Goal: Task Accomplishment & Management: Complete application form

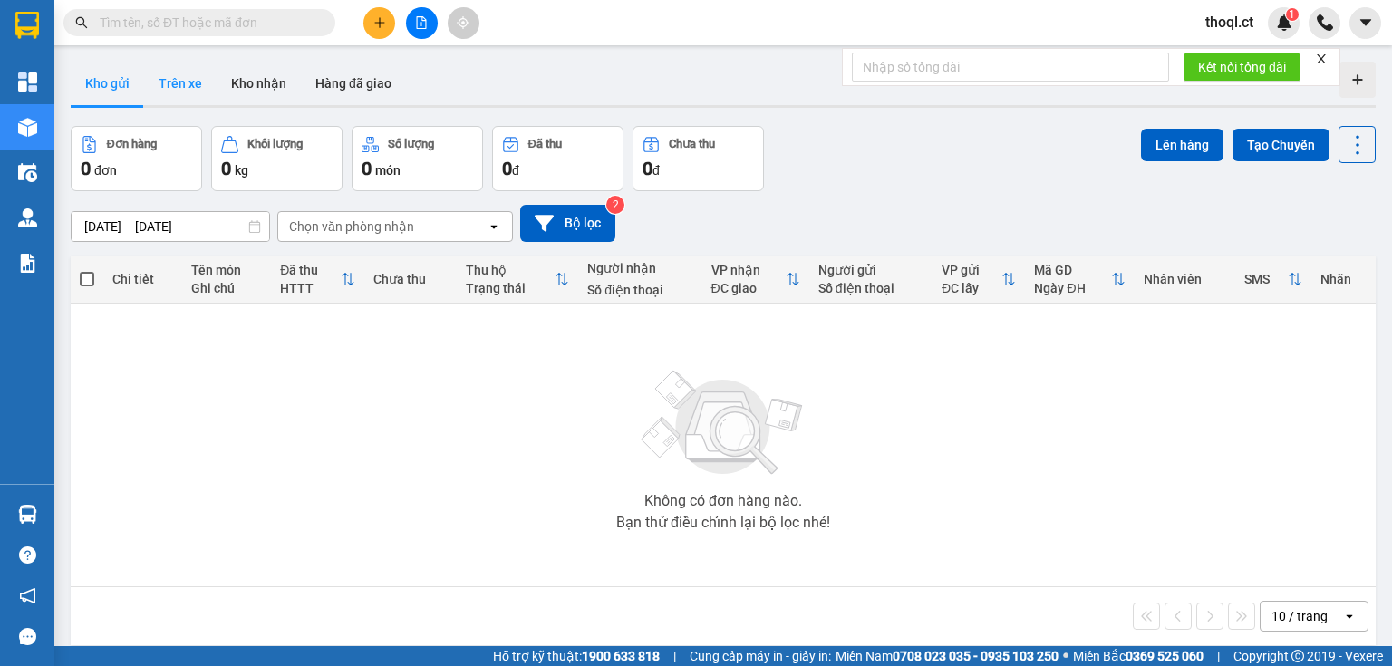
click at [177, 77] on button "Trên xe" at bounding box center [180, 84] width 73 height 44
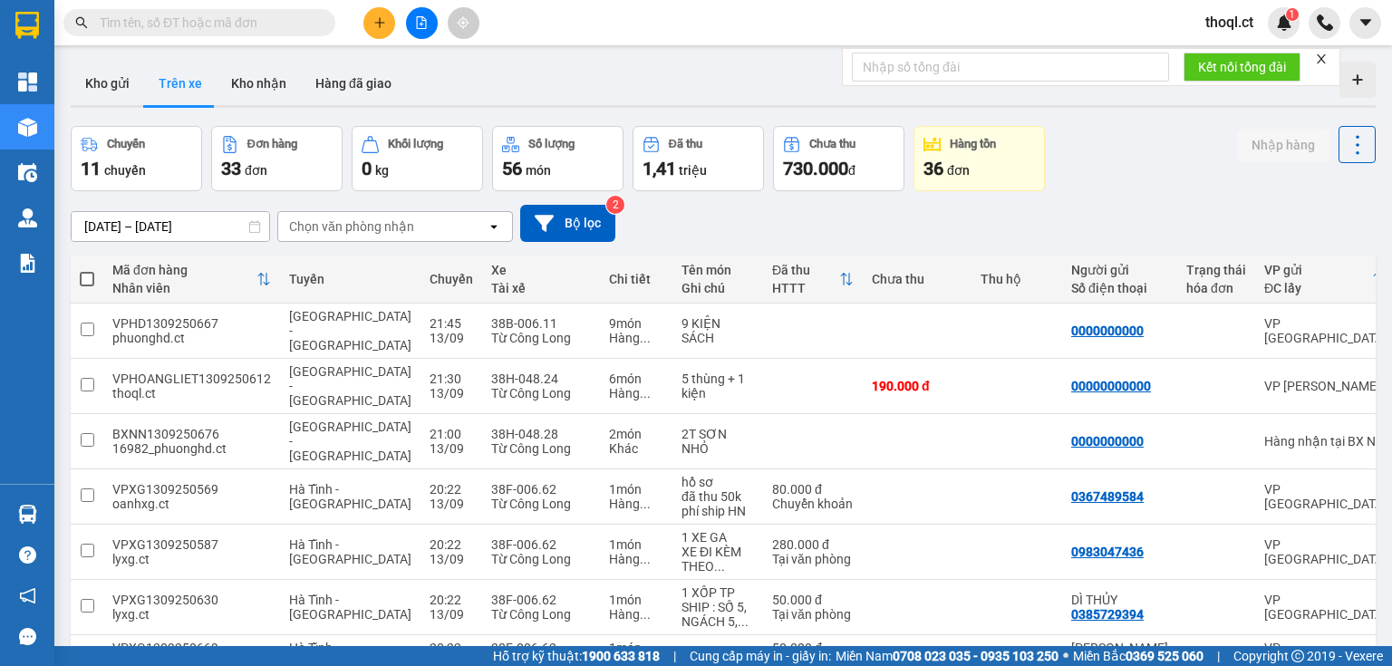
click at [450, 236] on div "Chọn văn phòng nhận" at bounding box center [382, 226] width 208 height 29
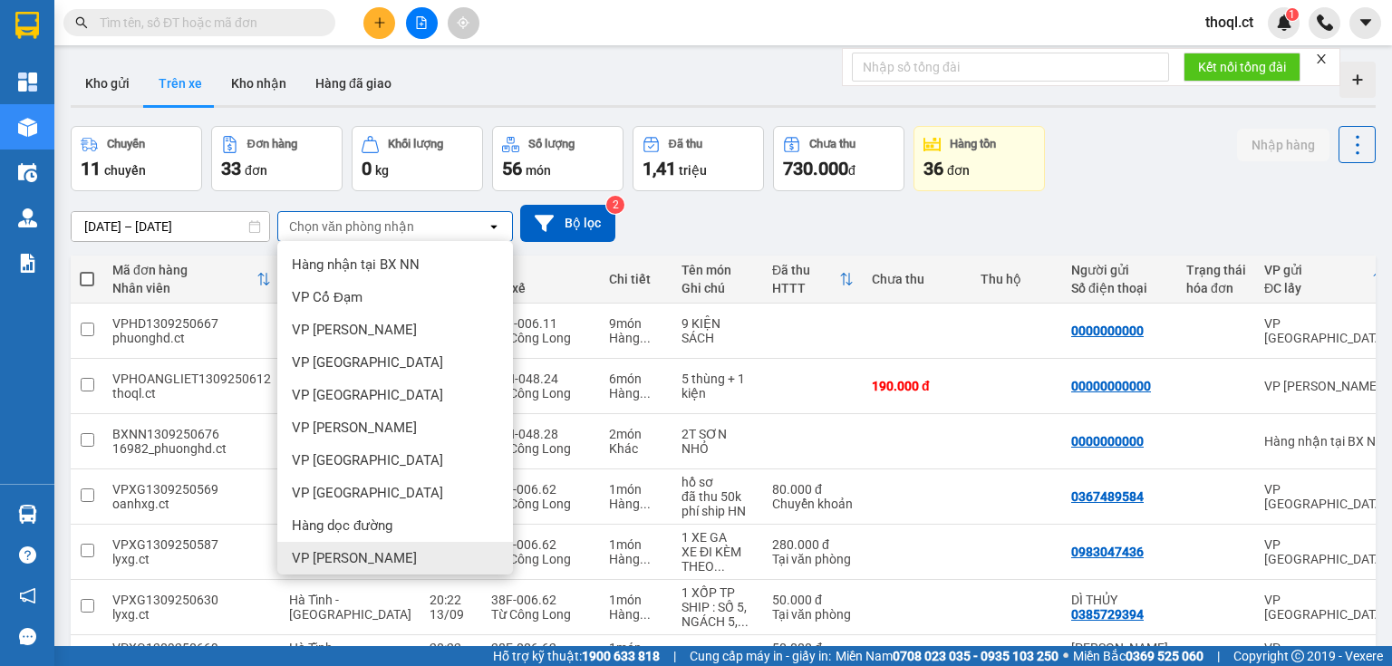
click at [359, 570] on div "VP Hoàng Liệt" at bounding box center [395, 558] width 236 height 33
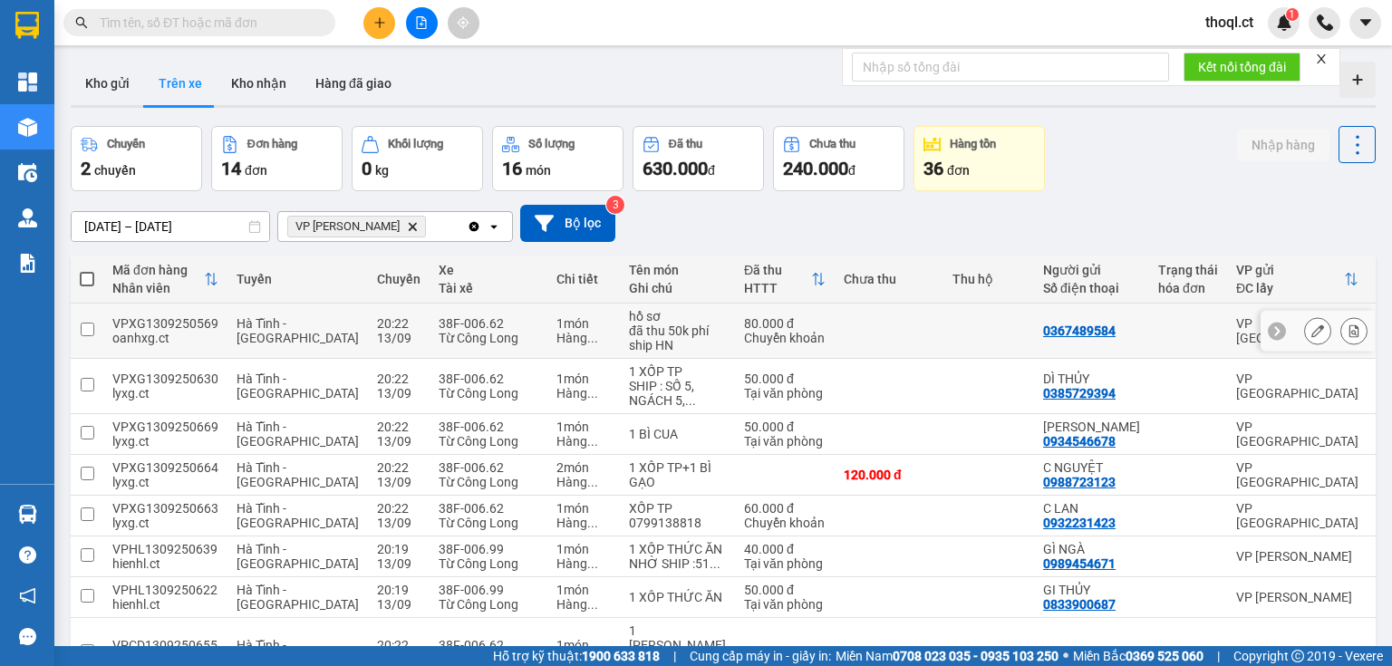
click at [102, 325] on td at bounding box center [87, 331] width 33 height 55
checkbox input "true"
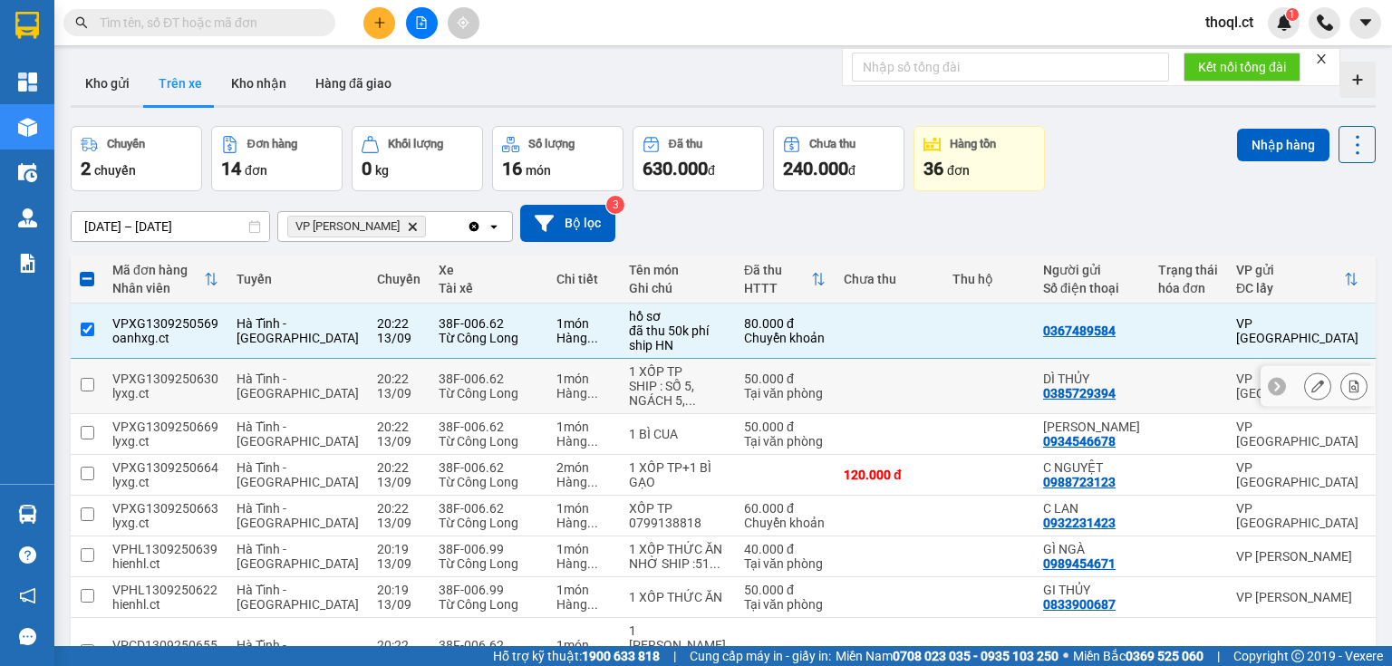
click at [93, 382] on input "checkbox" at bounding box center [88, 385] width 14 height 14
checkbox input "true"
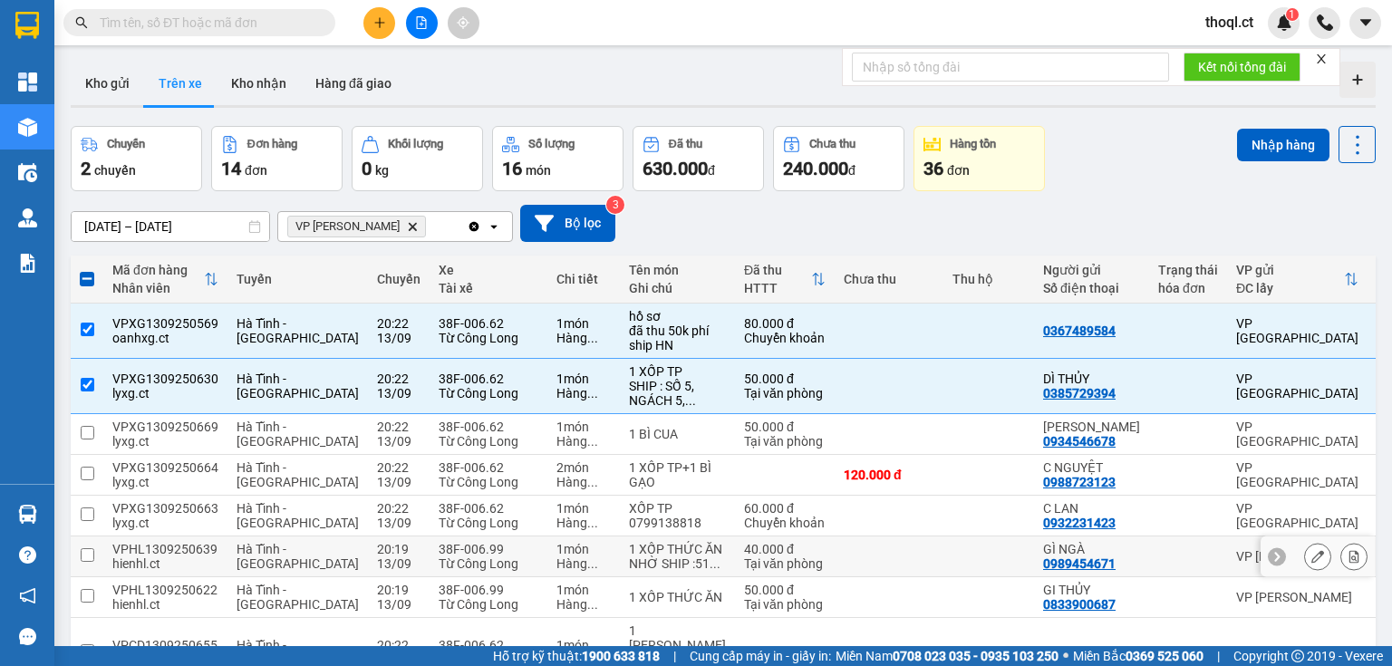
scroll to position [73, 0]
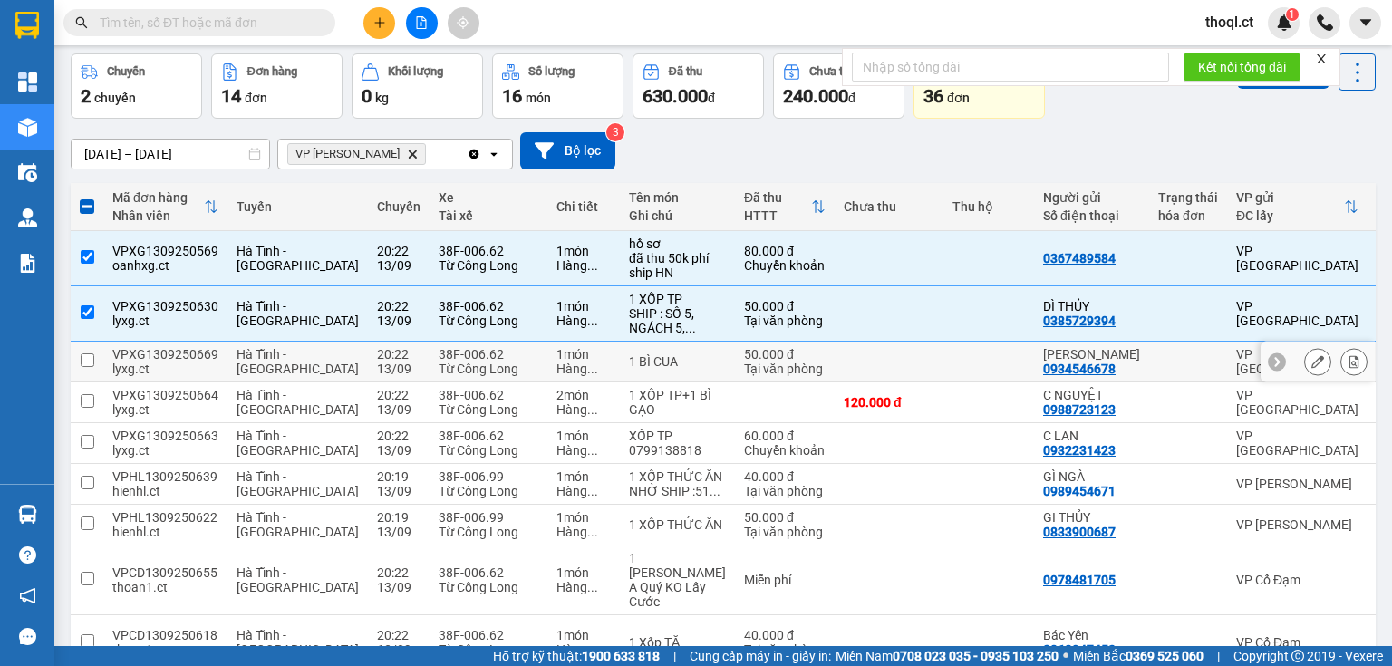
click at [98, 354] on td at bounding box center [87, 362] width 33 height 41
checkbox input "true"
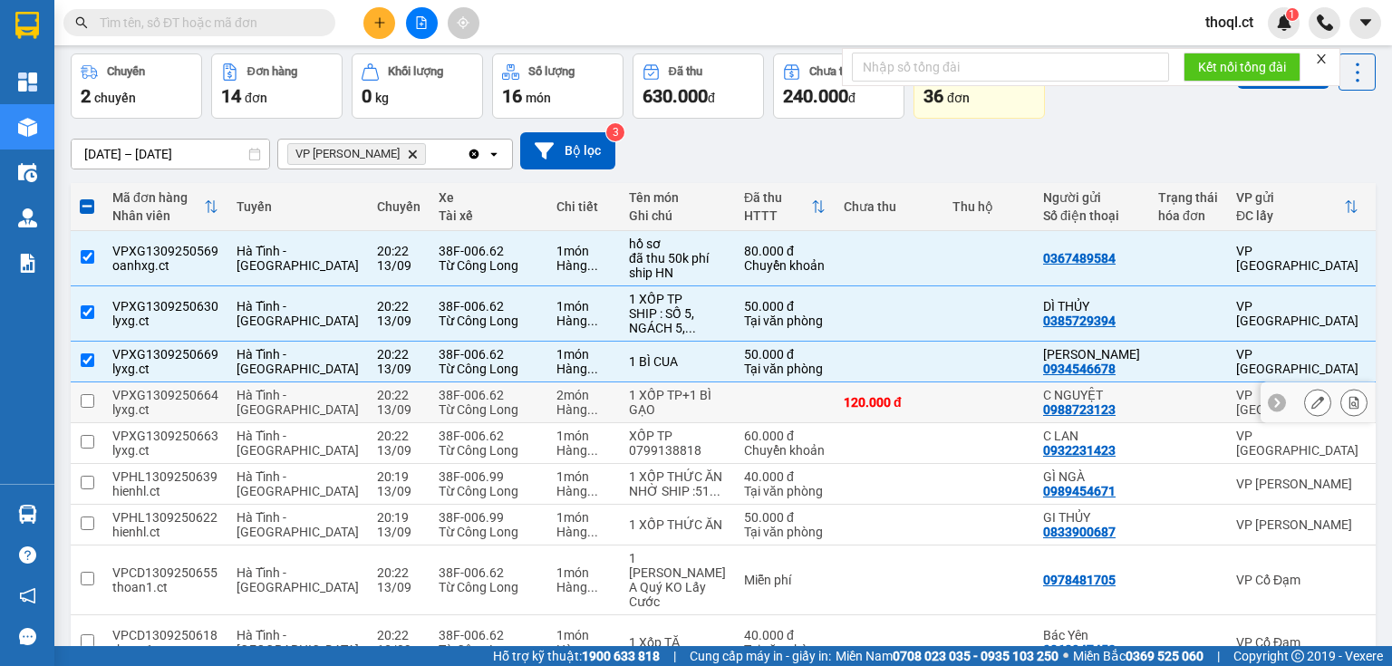
click at [94, 403] on td at bounding box center [87, 402] width 33 height 41
checkbox input "true"
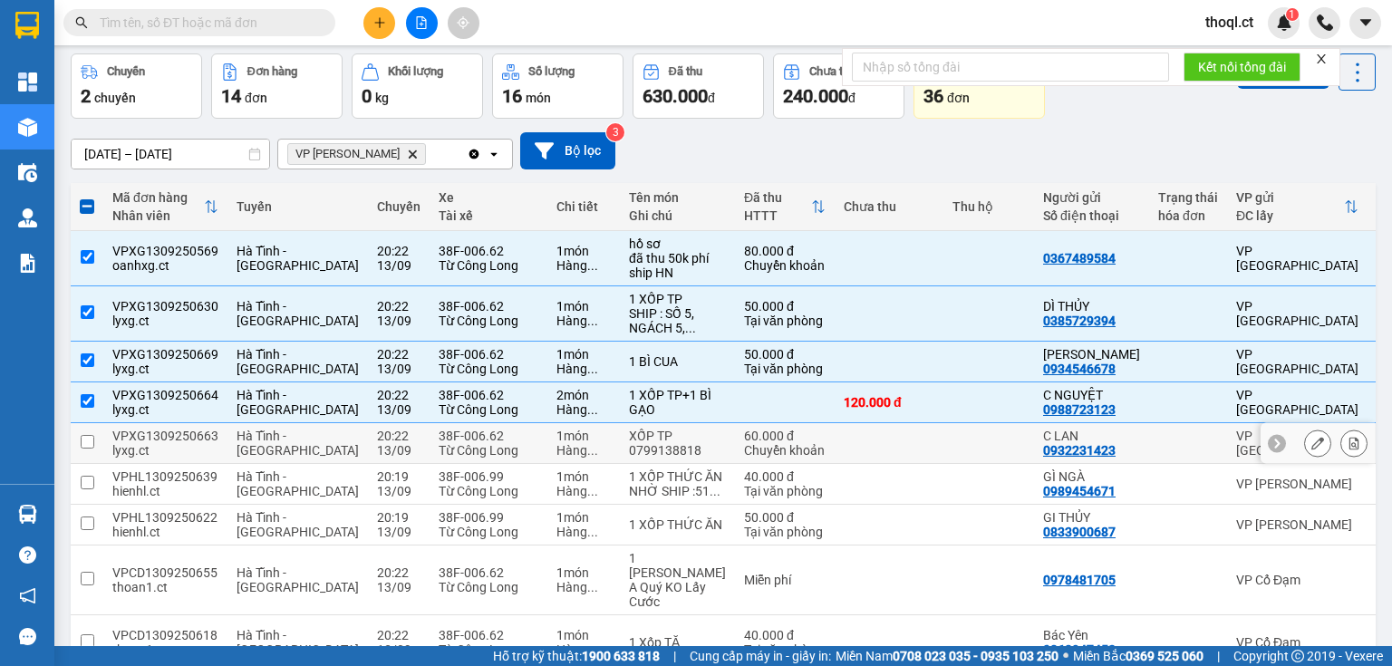
click at [86, 439] on input "checkbox" at bounding box center [88, 442] width 14 height 14
checkbox input "true"
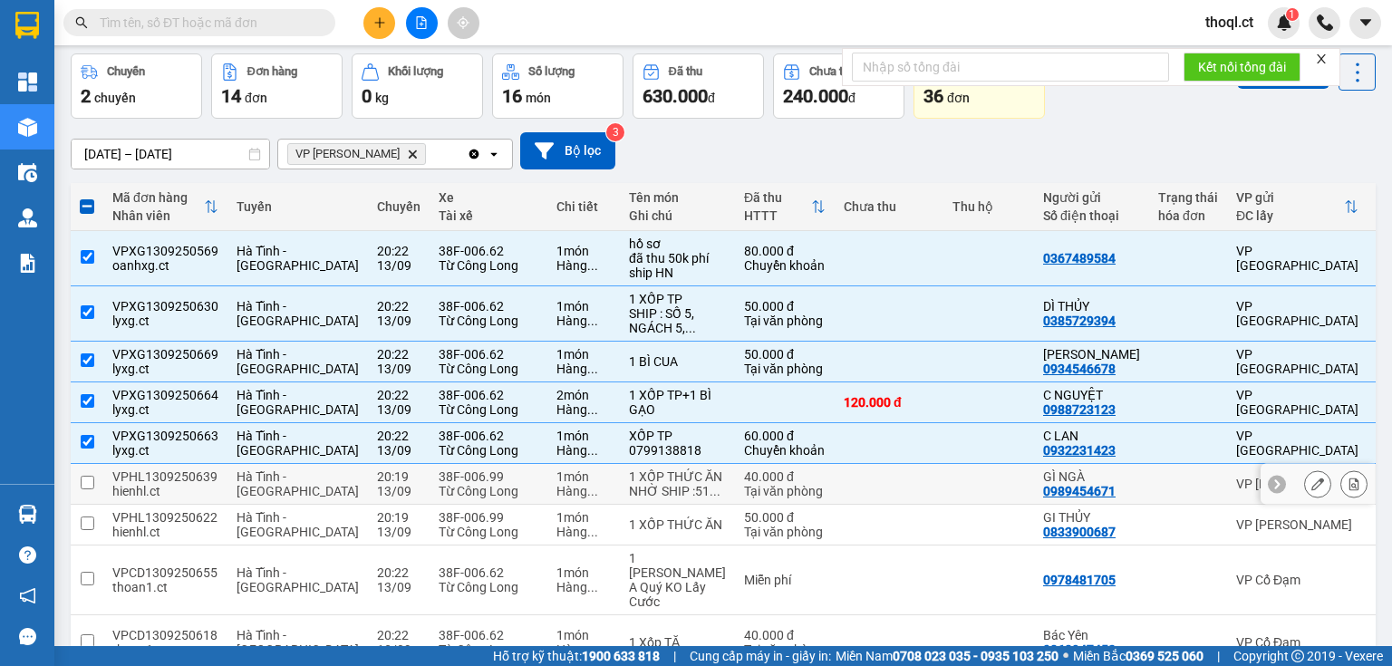
scroll to position [145, 0]
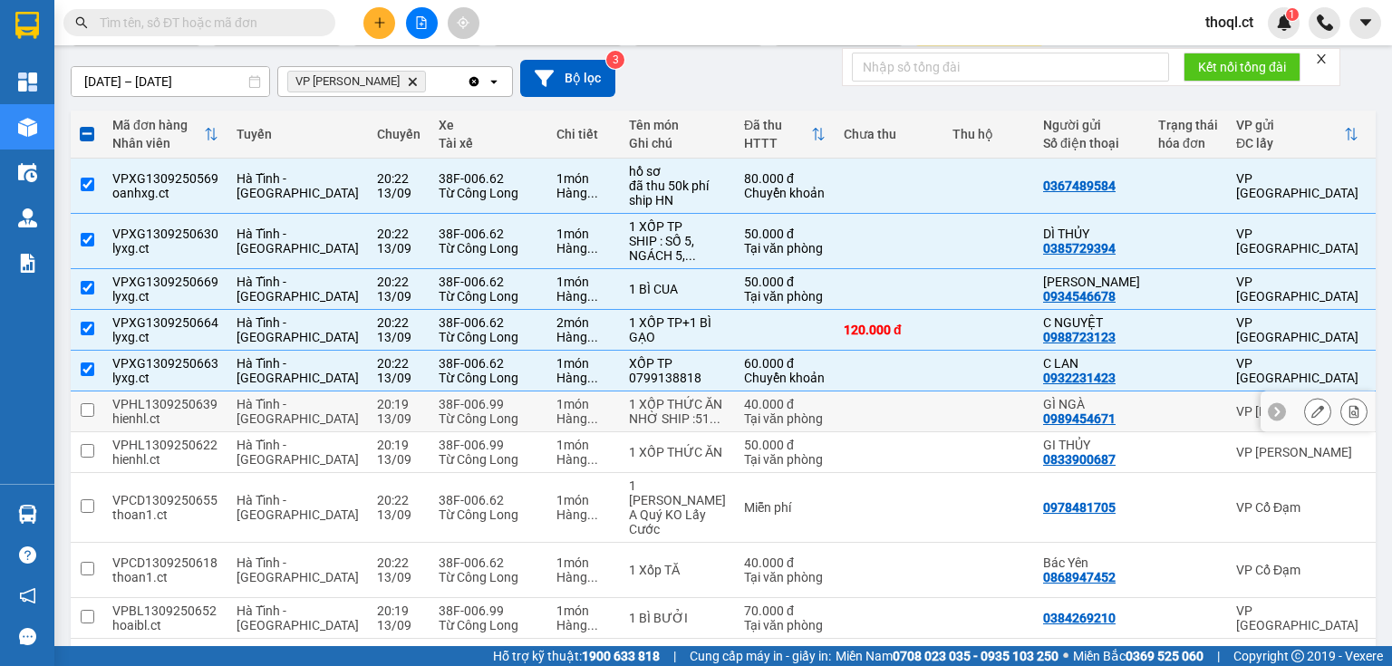
click at [105, 428] on td "VPHL1309250639 hienhl.ct" at bounding box center [165, 412] width 124 height 41
checkbox input "true"
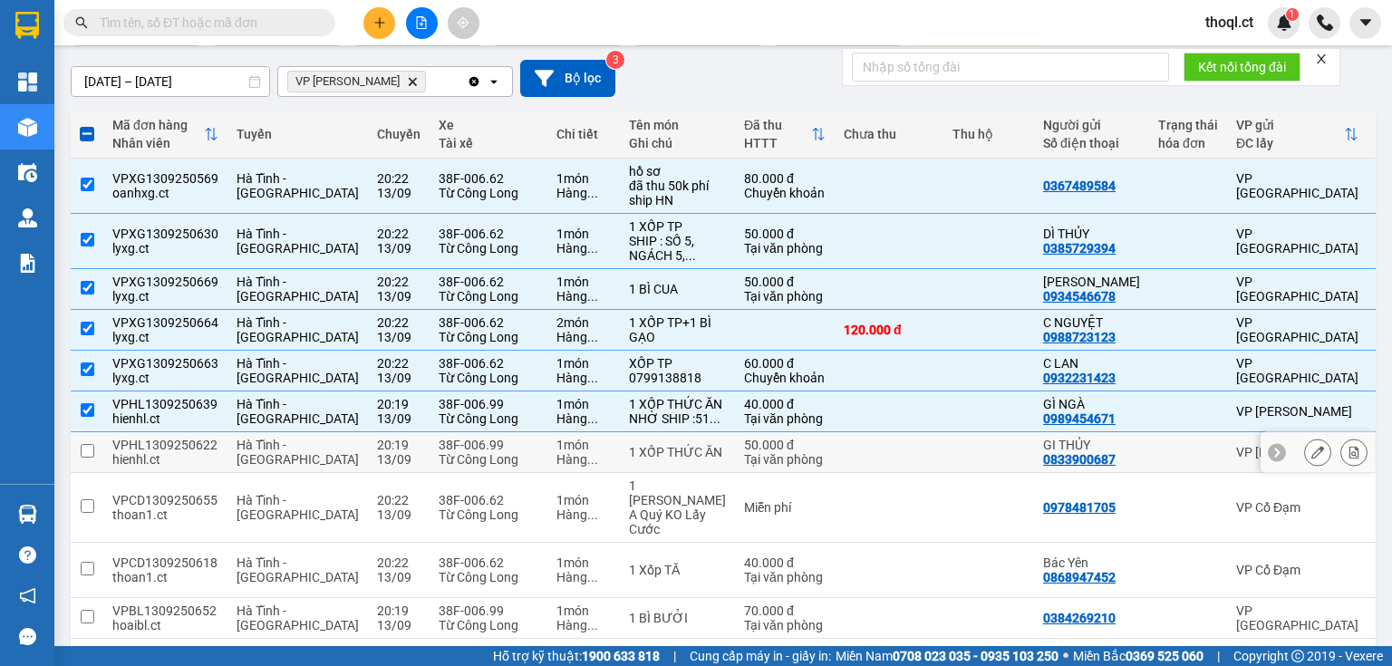
click at [124, 467] on div "hienhl.ct" at bounding box center [165, 459] width 106 height 15
checkbox input "true"
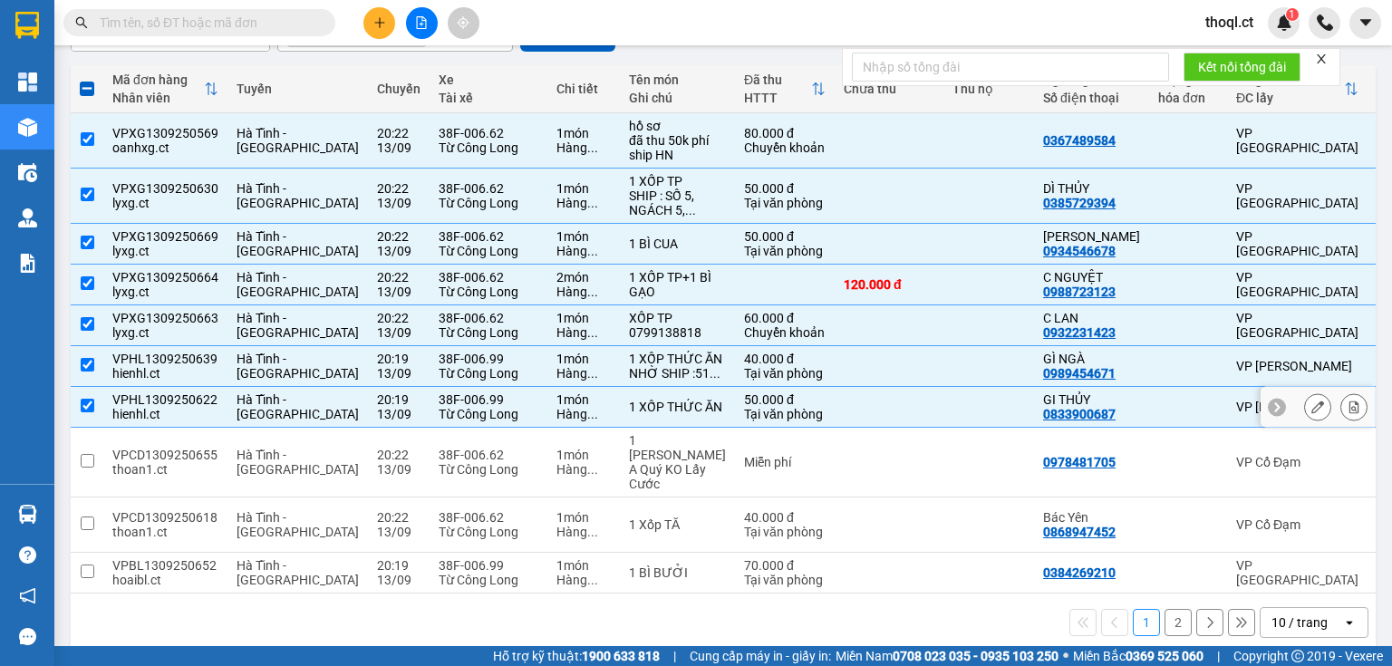
scroll to position [216, 0]
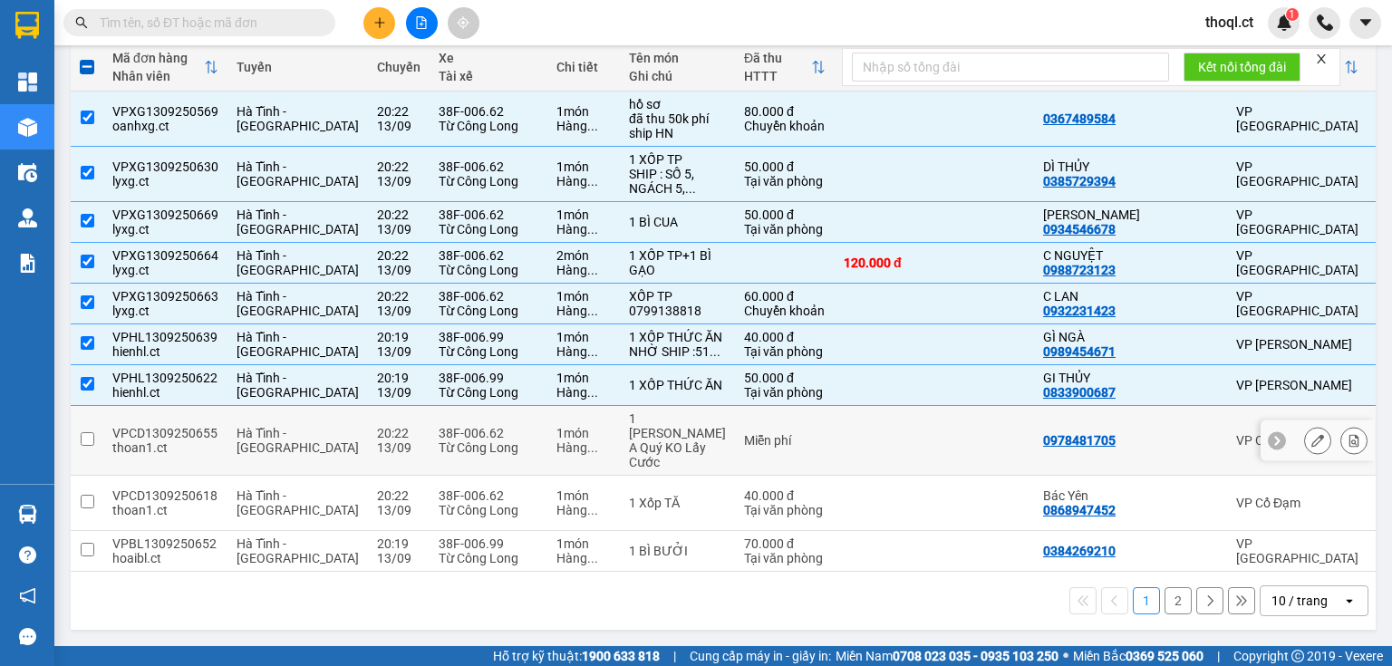
click at [120, 455] on div "thoan1.ct" at bounding box center [165, 447] width 106 height 15
checkbox input "true"
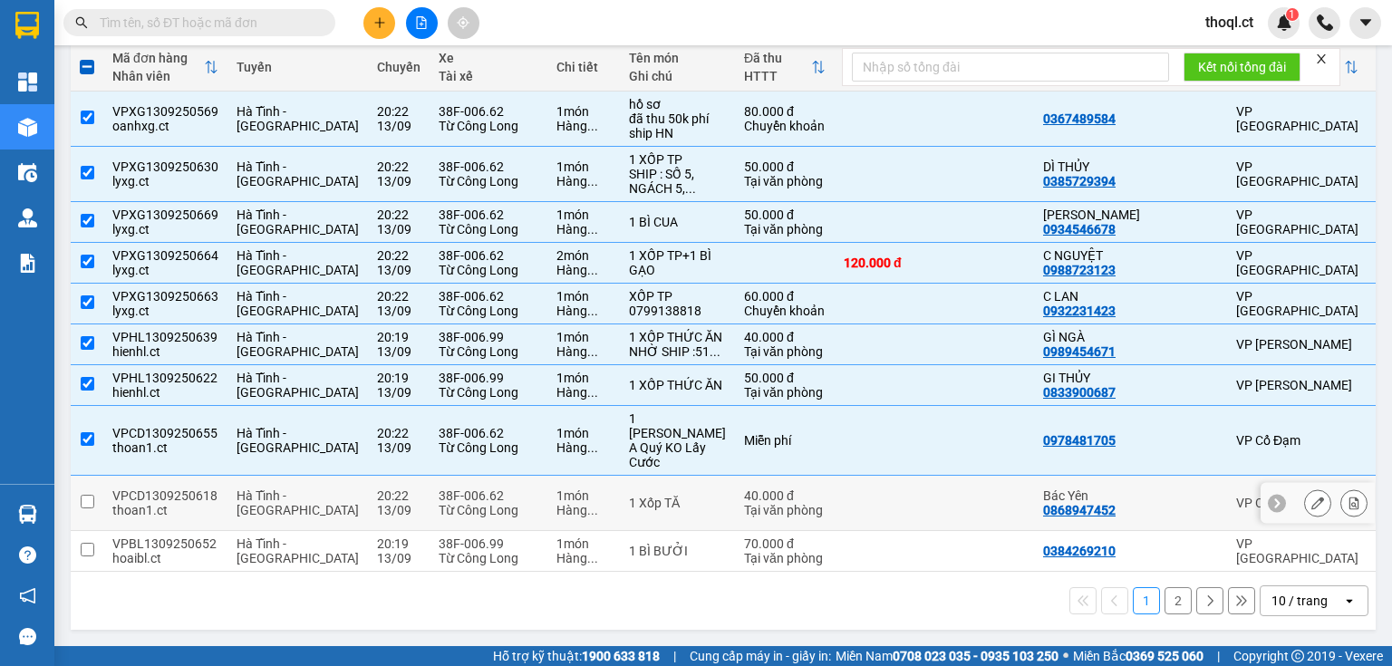
click at [118, 504] on div "thoan1.ct" at bounding box center [165, 510] width 106 height 15
checkbox input "true"
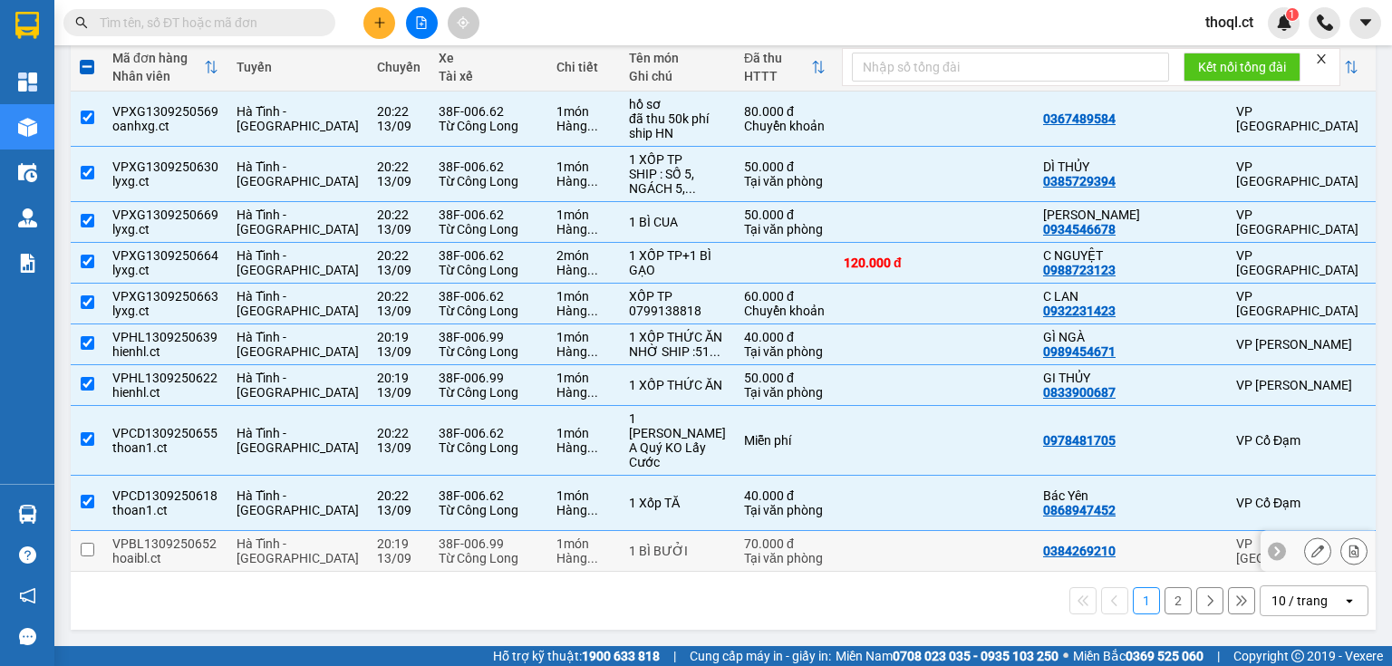
click at [106, 536] on td "VPBL1309250652 hoaibl.ct" at bounding box center [165, 551] width 124 height 41
checkbox input "true"
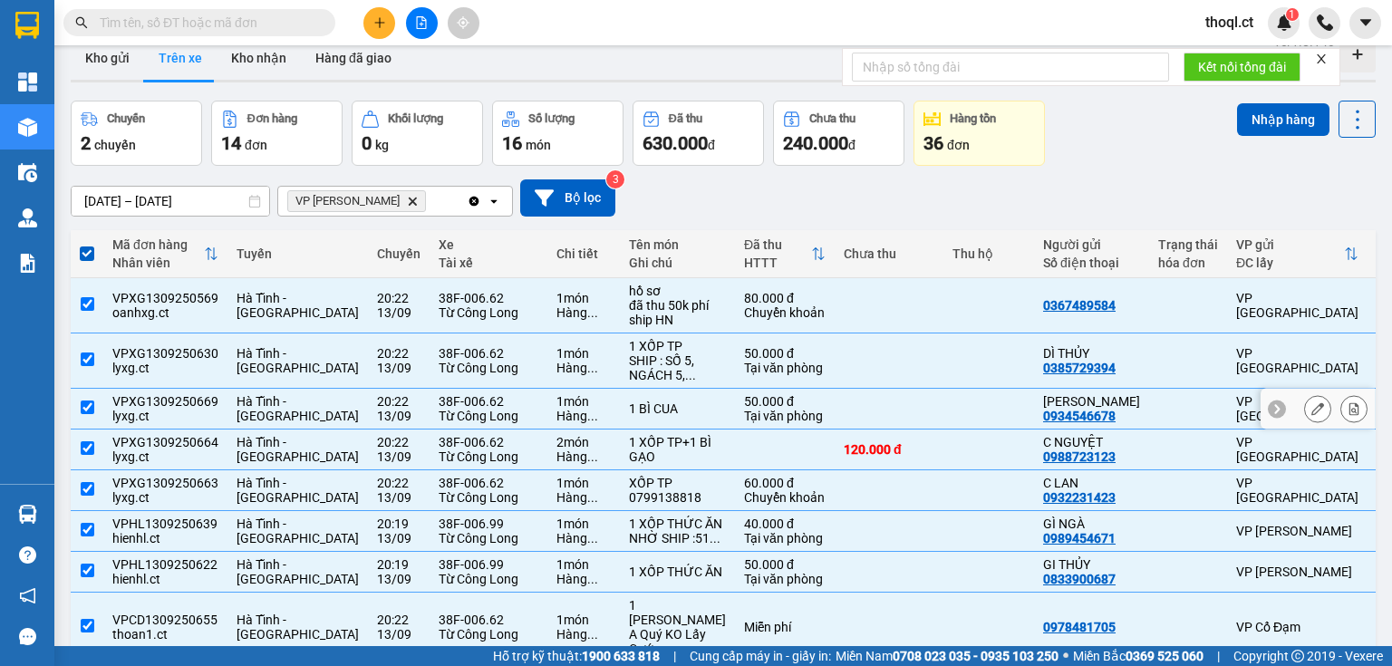
scroll to position [0, 0]
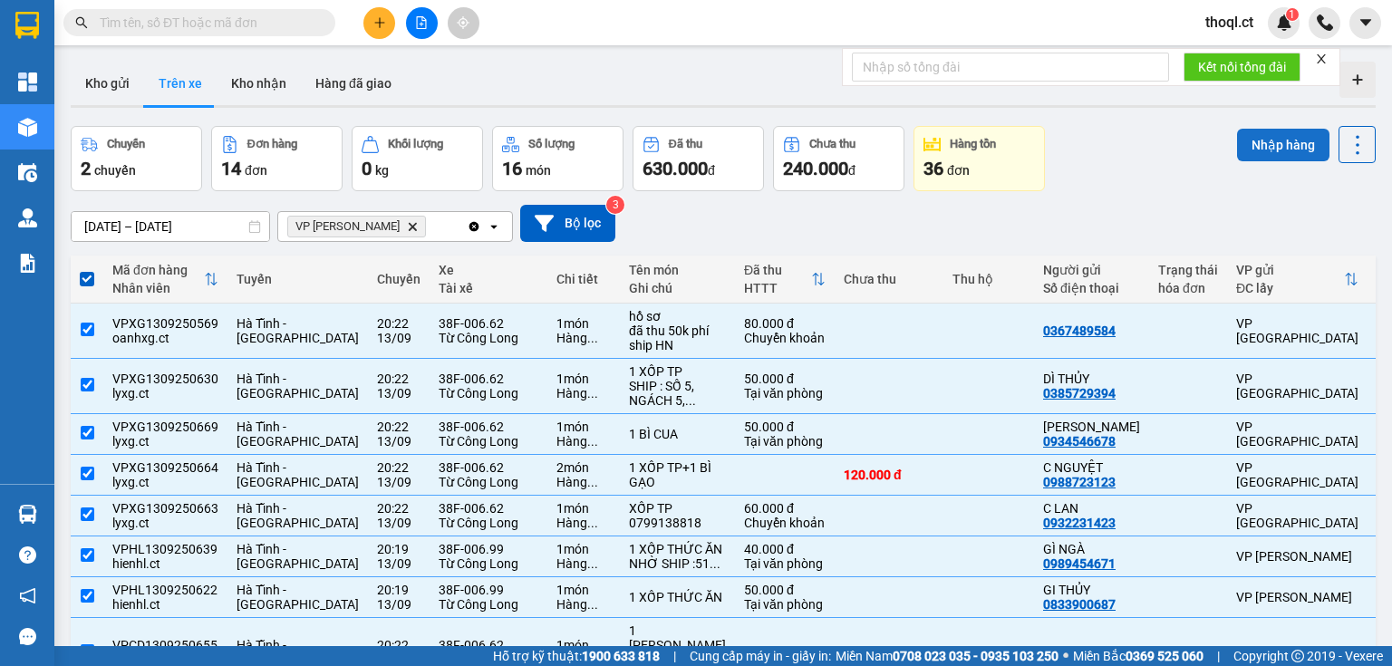
click at [1265, 150] on button "Nhập hàng" at bounding box center [1283, 145] width 92 height 33
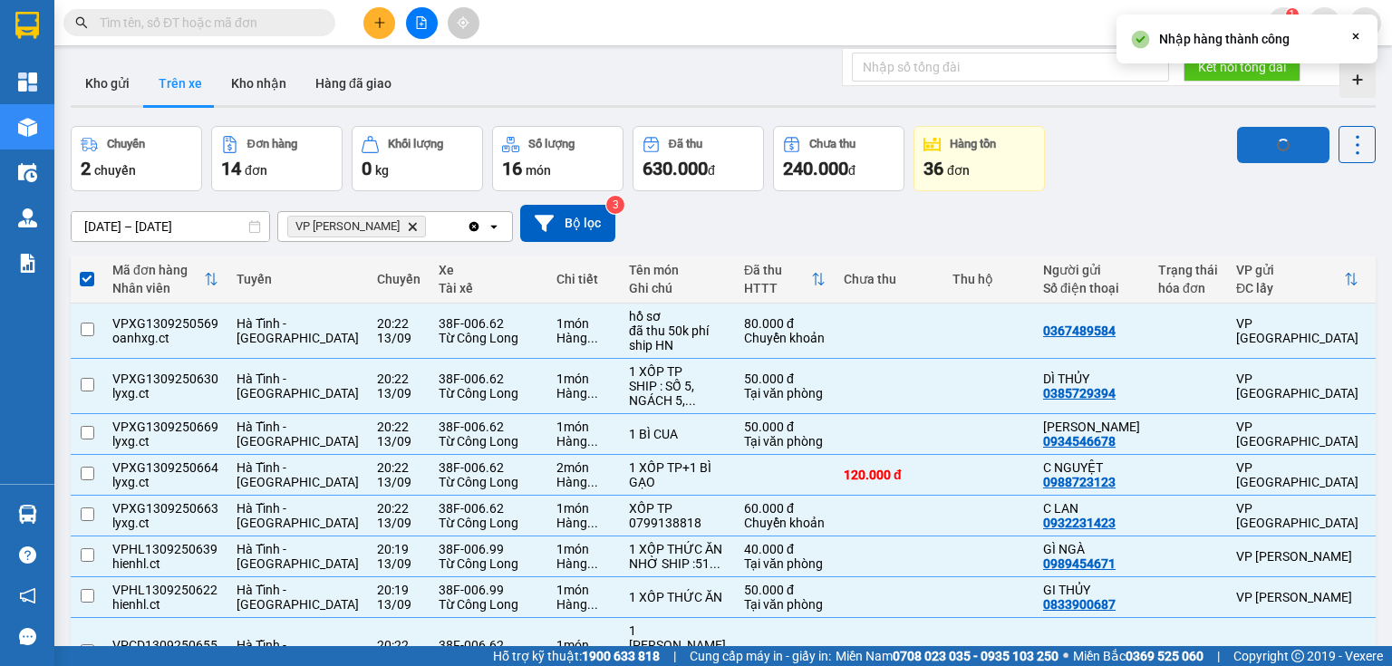
checkbox input "false"
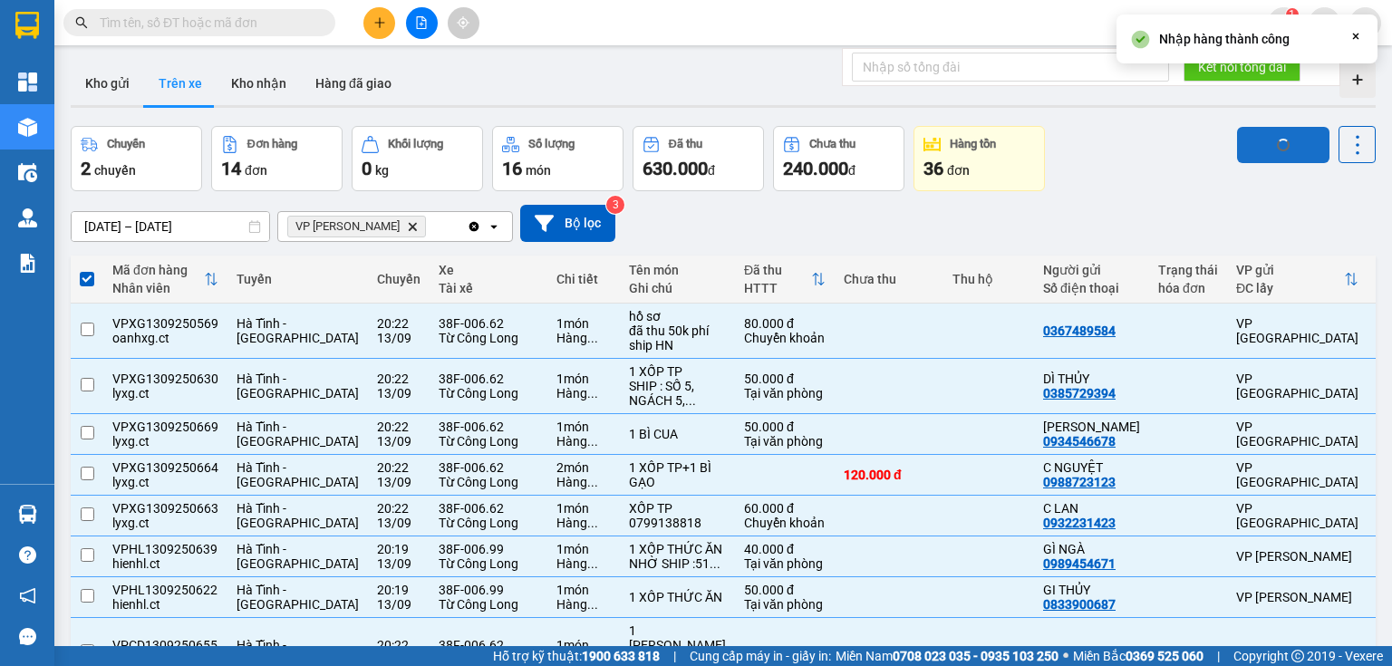
checkbox input "false"
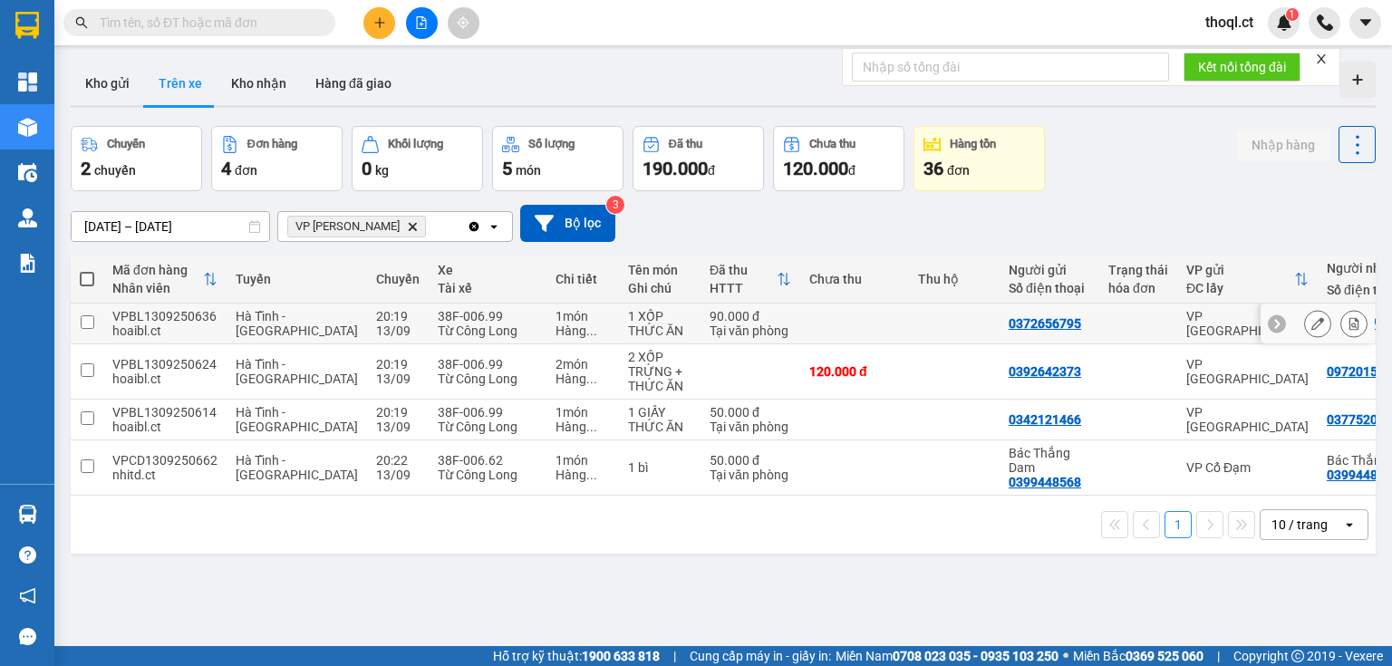
click at [108, 323] on td "VPBL1309250636 hoaibl.ct" at bounding box center [164, 324] width 123 height 41
checkbox input "true"
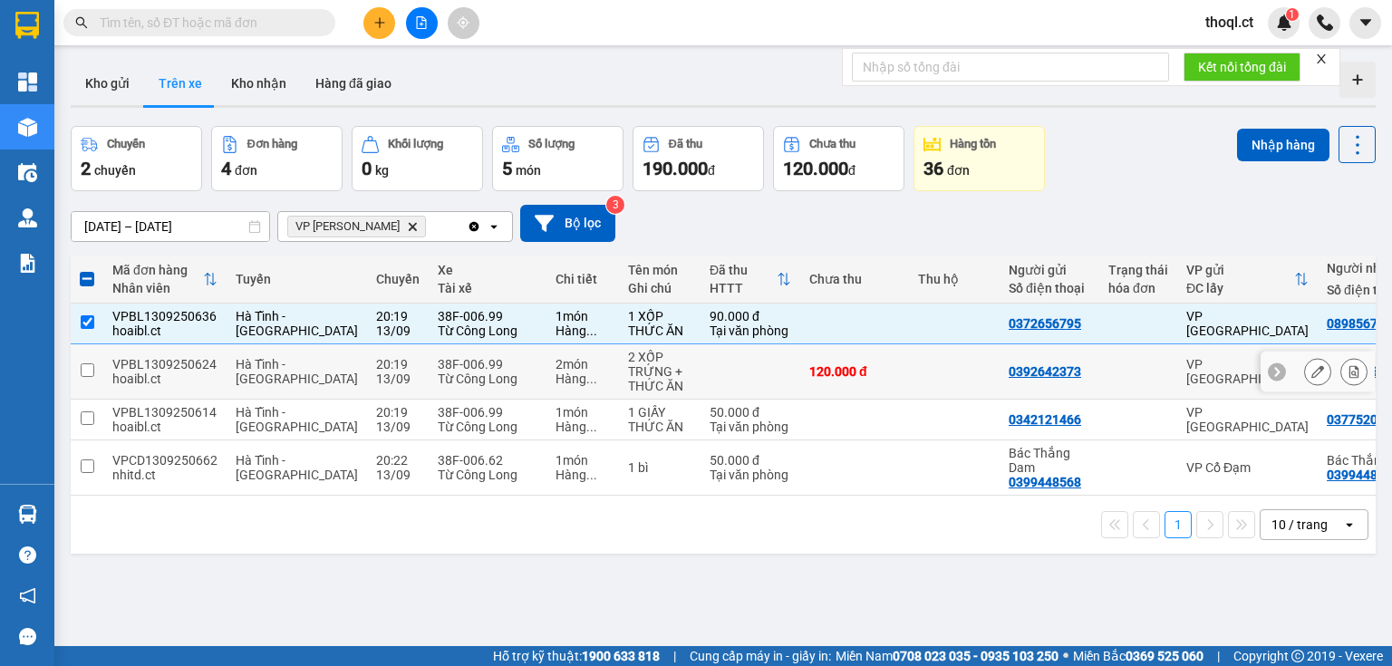
click at [105, 363] on td "VPBL1309250624 hoaibl.ct" at bounding box center [164, 371] width 123 height 55
checkbox input "true"
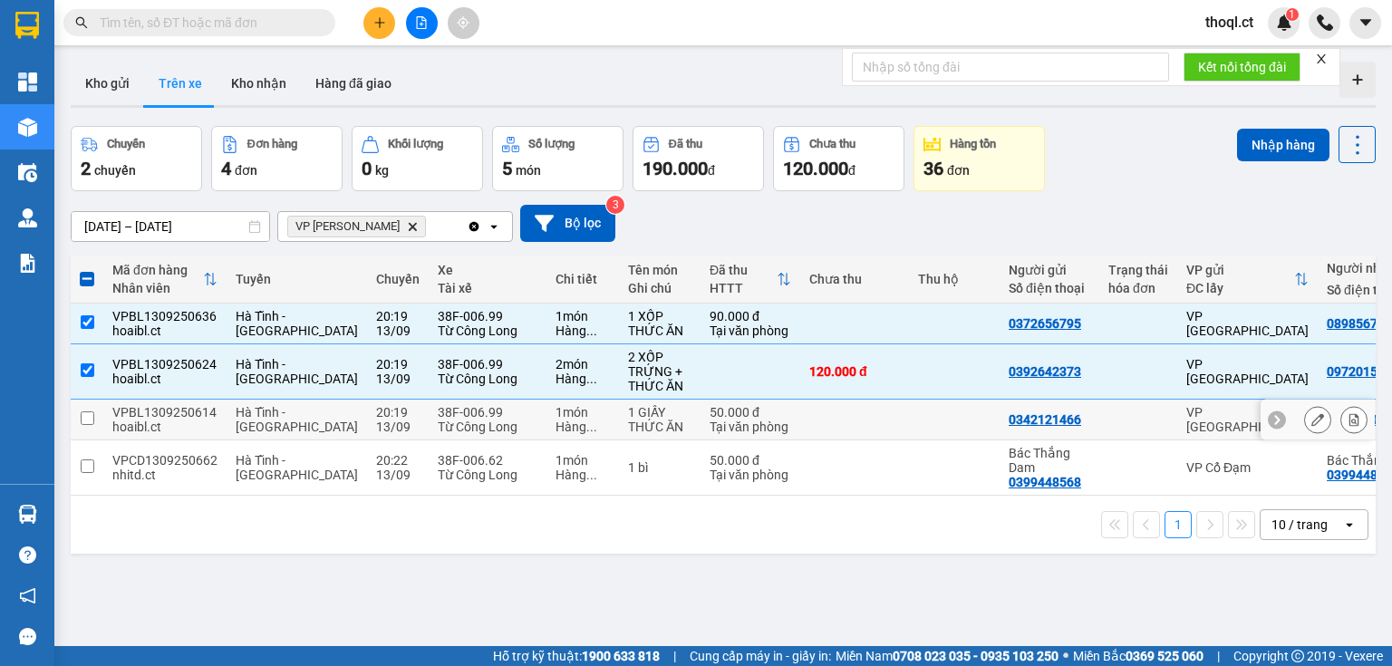
click at [98, 403] on td at bounding box center [87, 420] width 33 height 41
checkbox input "true"
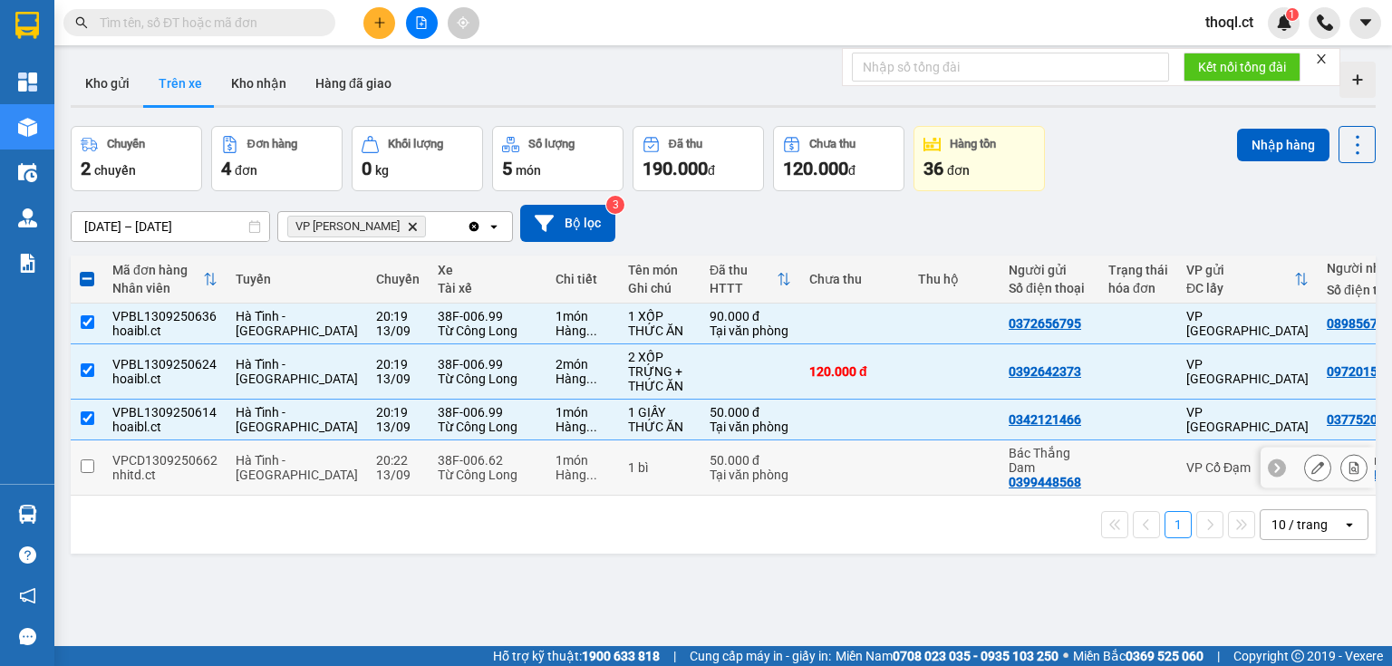
click at [94, 472] on td at bounding box center [87, 467] width 33 height 55
checkbox input "true"
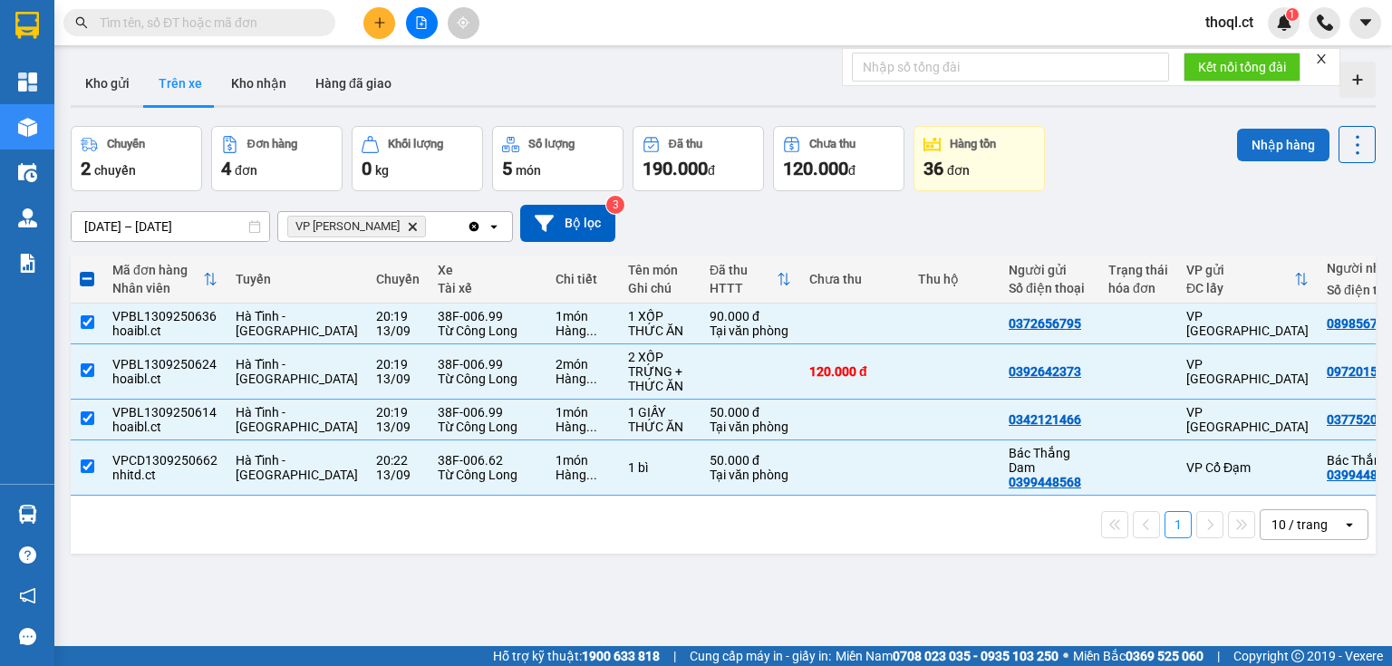
click at [1265, 156] on button "Nhập hàng" at bounding box center [1283, 145] width 92 height 33
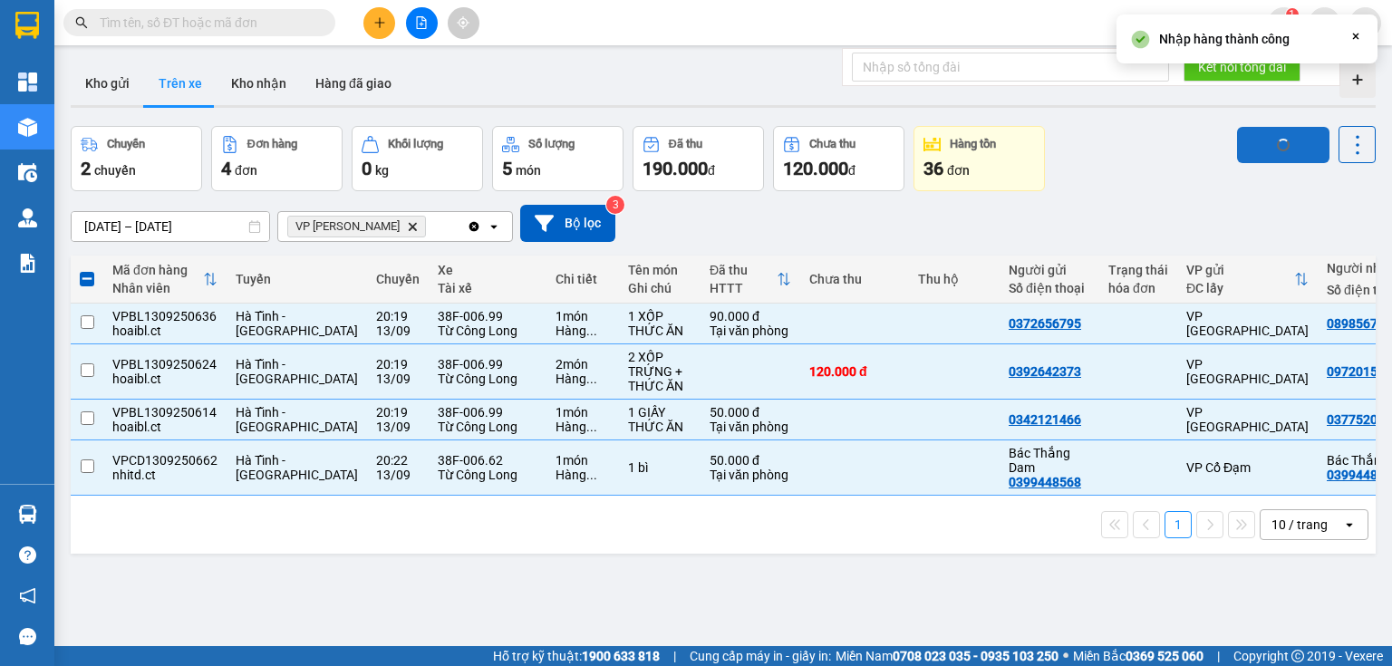
checkbox input "false"
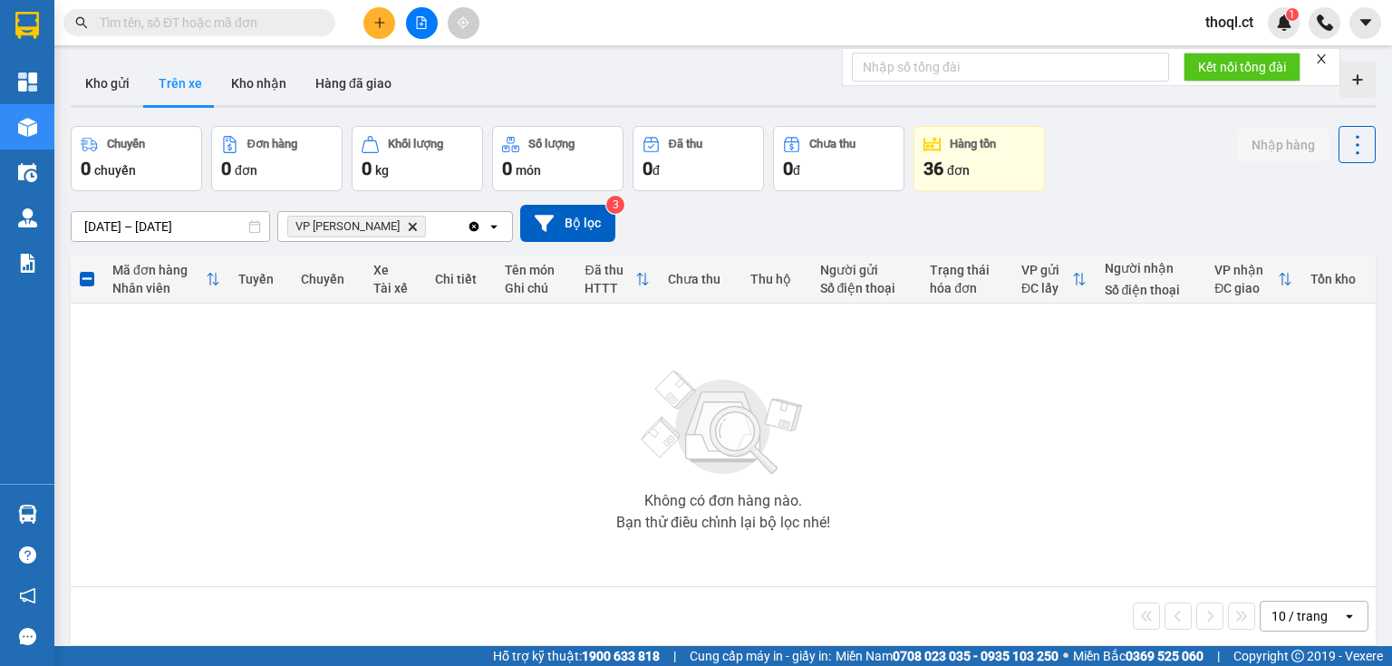
click at [244, 27] on input "text" at bounding box center [207, 23] width 214 height 20
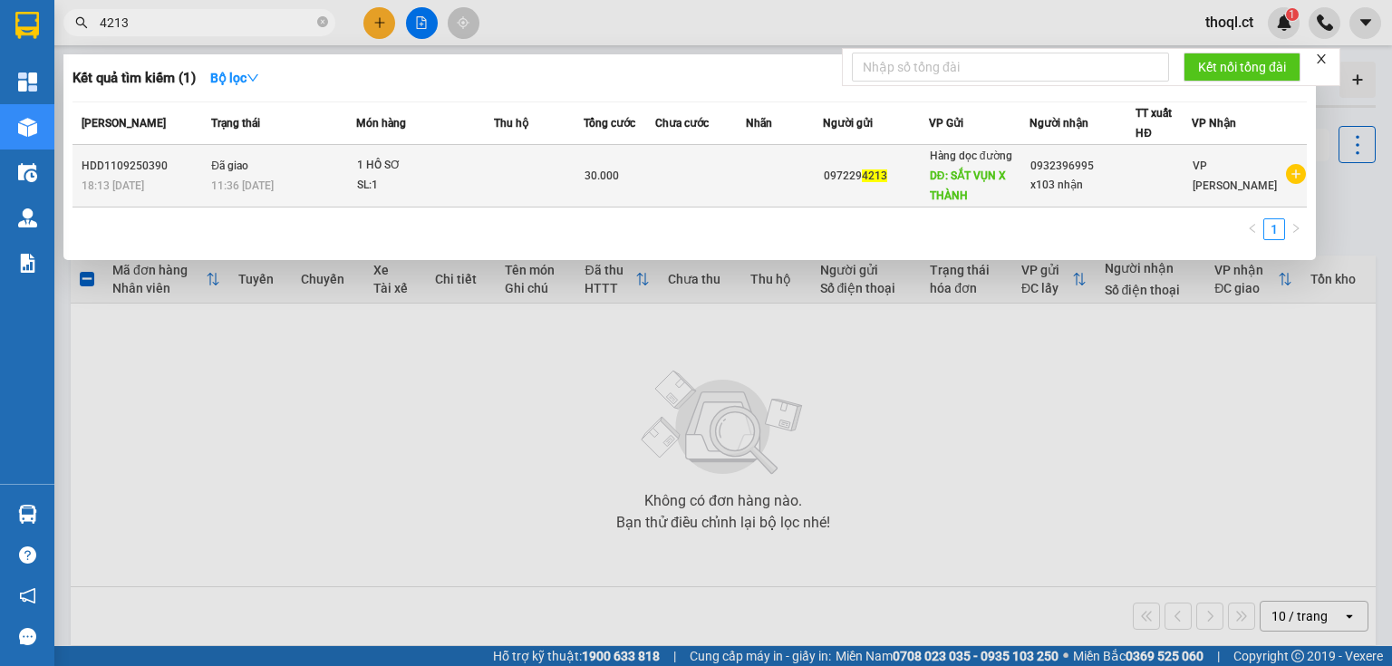
type input "4213"
click at [760, 174] on td at bounding box center [784, 176] width 77 height 63
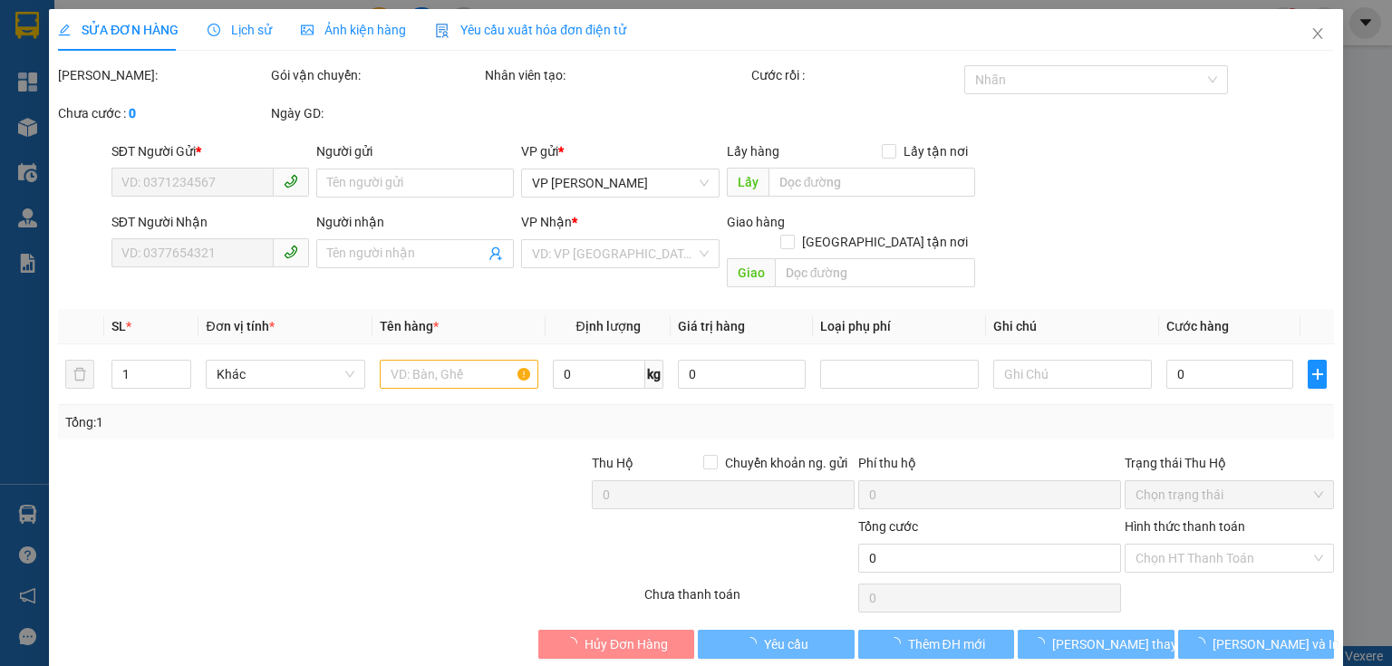
type input "0972294213"
type input "SẮT VỤN X THÀNH"
type input "0932396995"
type input "x103 nhận"
type input "30.000"
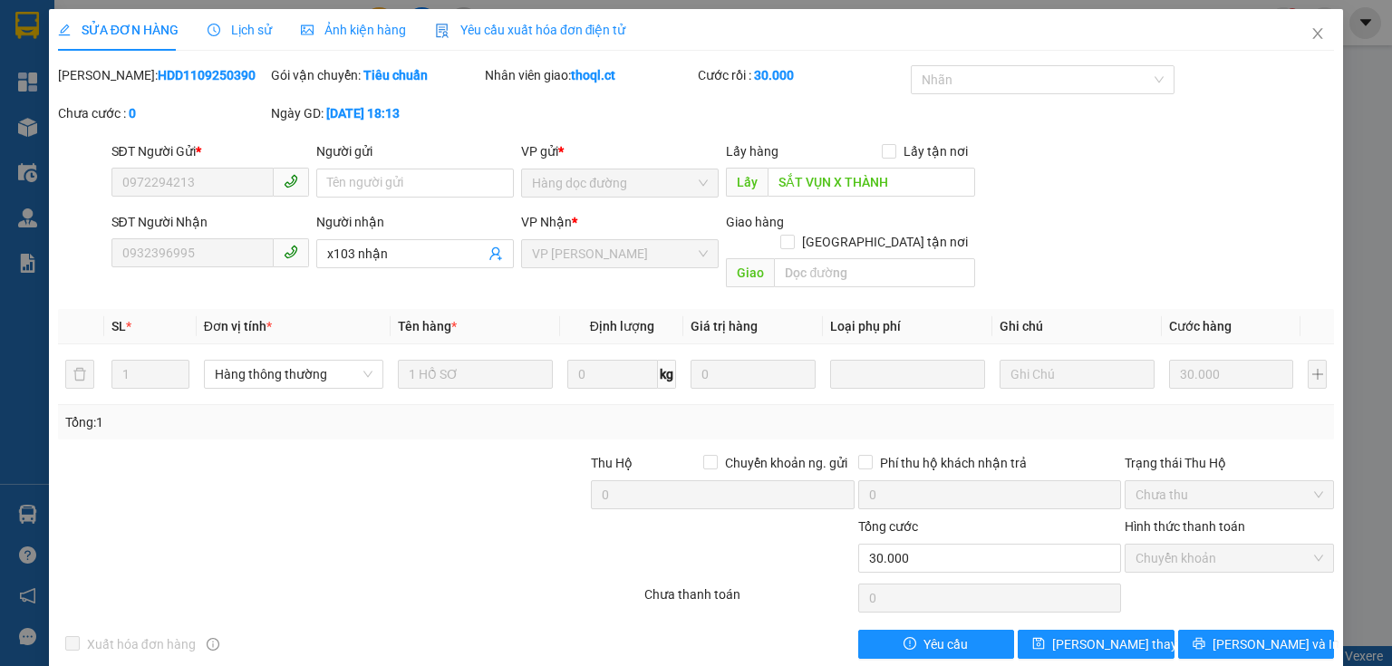
click at [1171, 545] on span "Chuyển khoản" at bounding box center [1230, 558] width 188 height 27
click at [1311, 26] on span "Close" at bounding box center [1317, 34] width 51 height 51
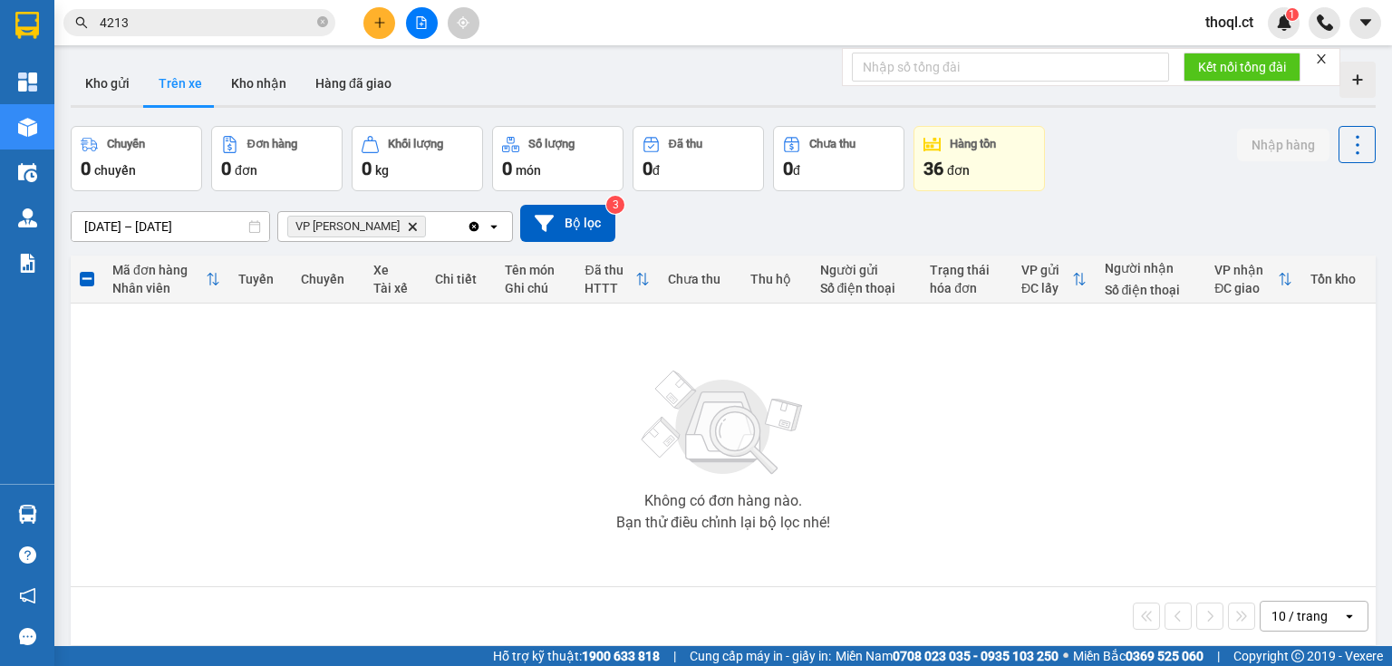
click at [183, 25] on input "4213" at bounding box center [207, 23] width 214 height 20
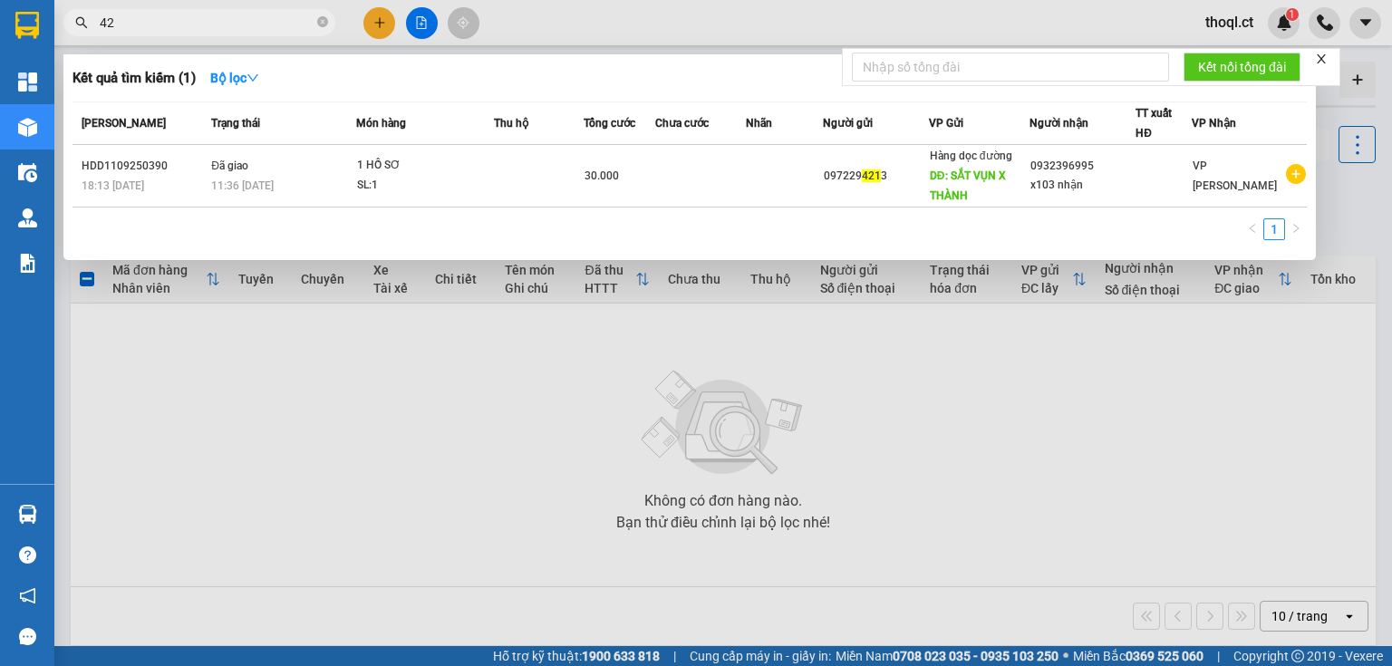
type input "4"
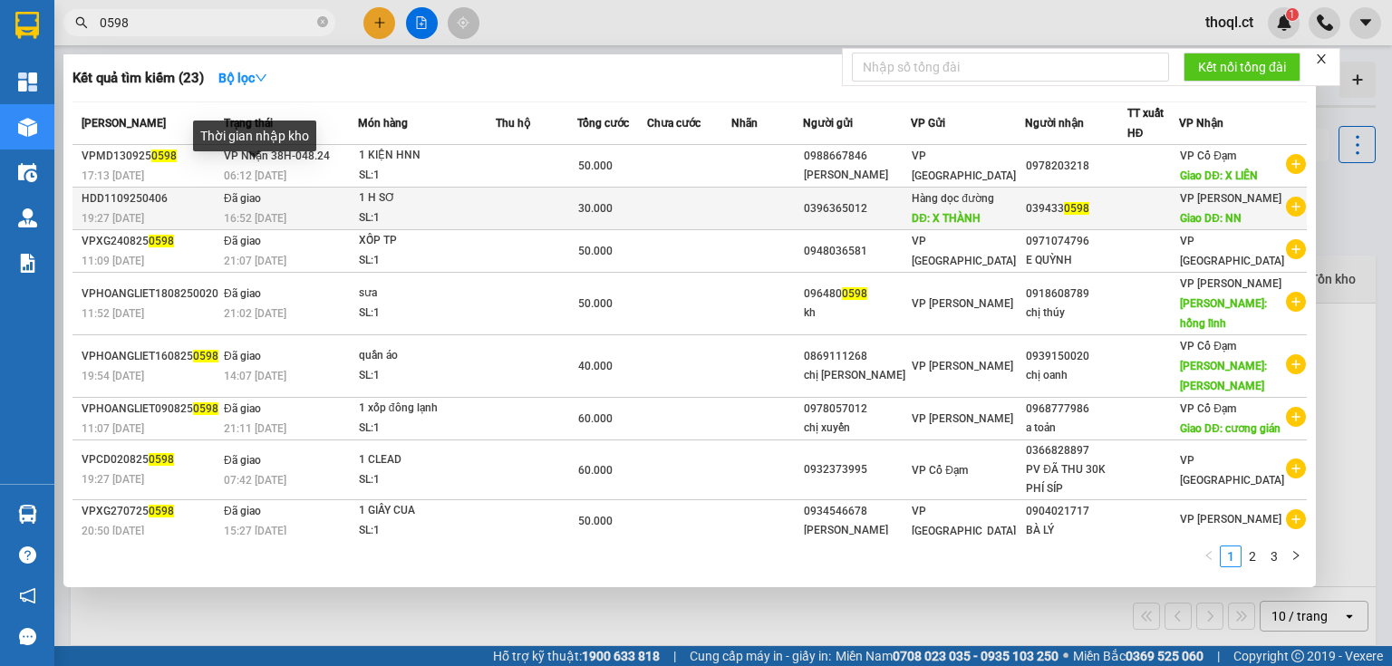
type input "0598"
click at [240, 202] on span "Đã giao" at bounding box center [242, 198] width 37 height 13
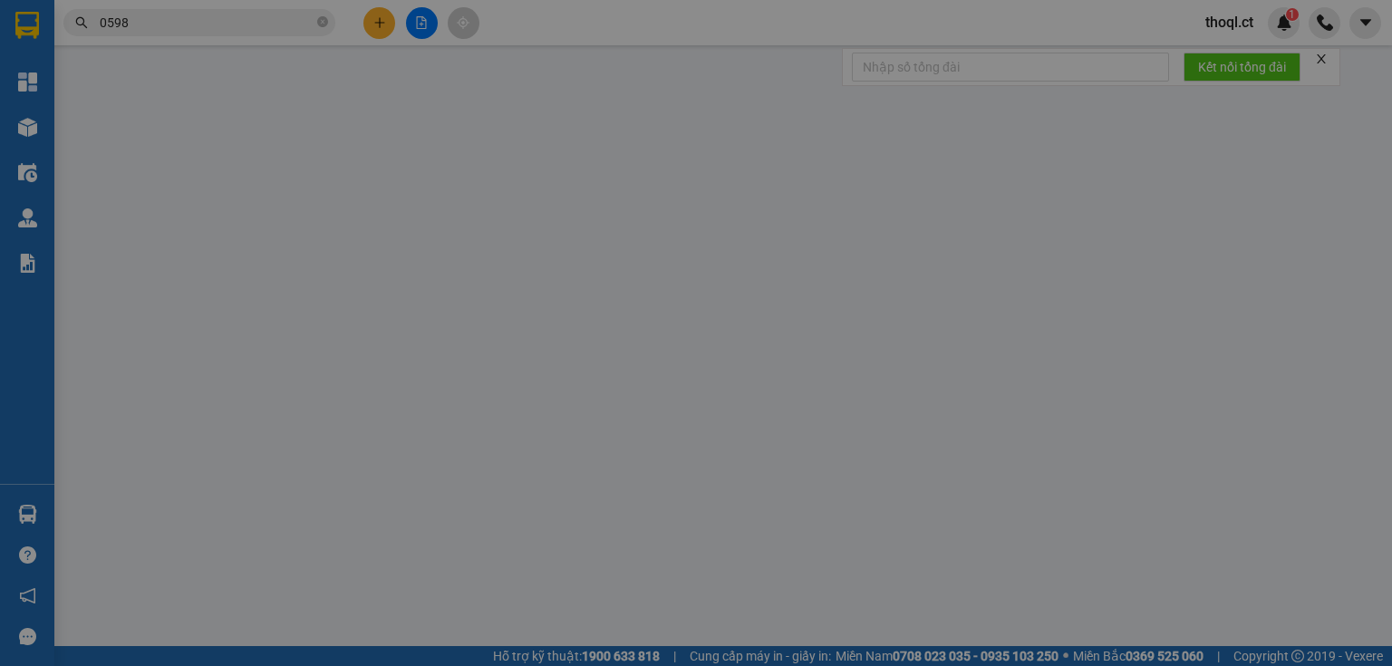
type input "0396365012"
type input "X THÀNH"
type input "0394330598"
type input "NN"
type input "30.000"
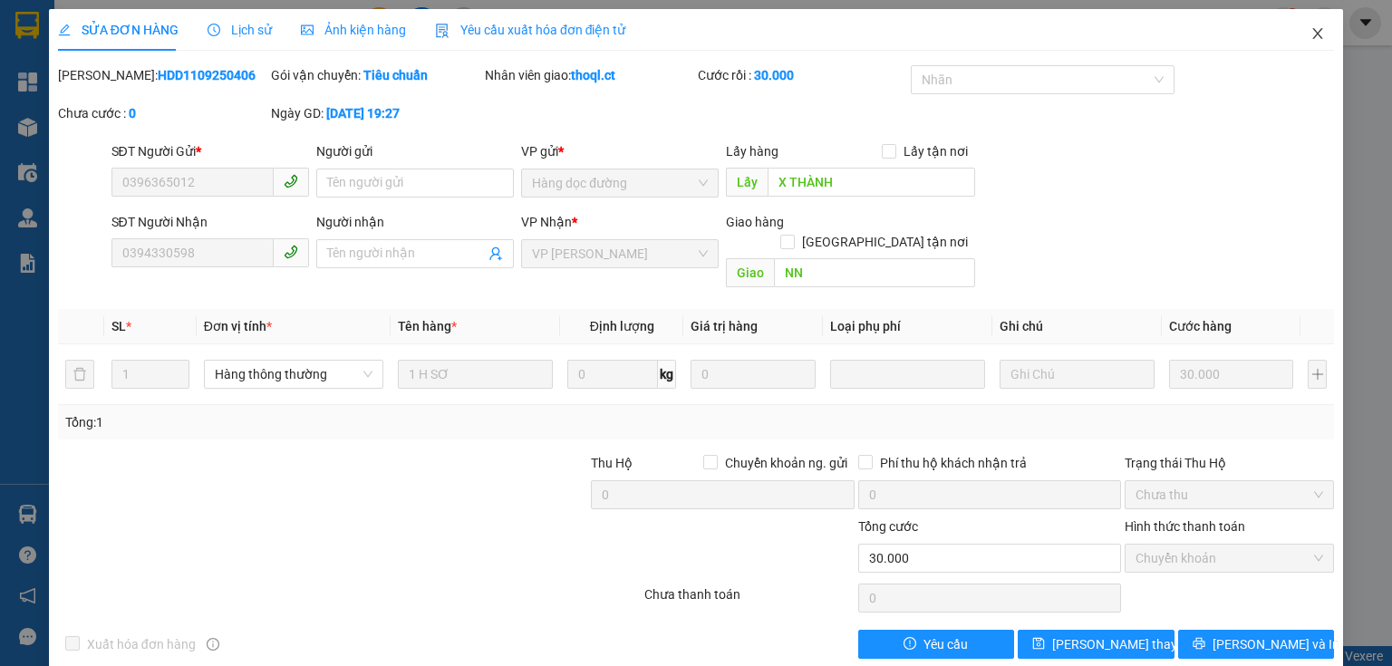
click at [1313, 35] on icon "close" at bounding box center [1318, 33] width 10 height 11
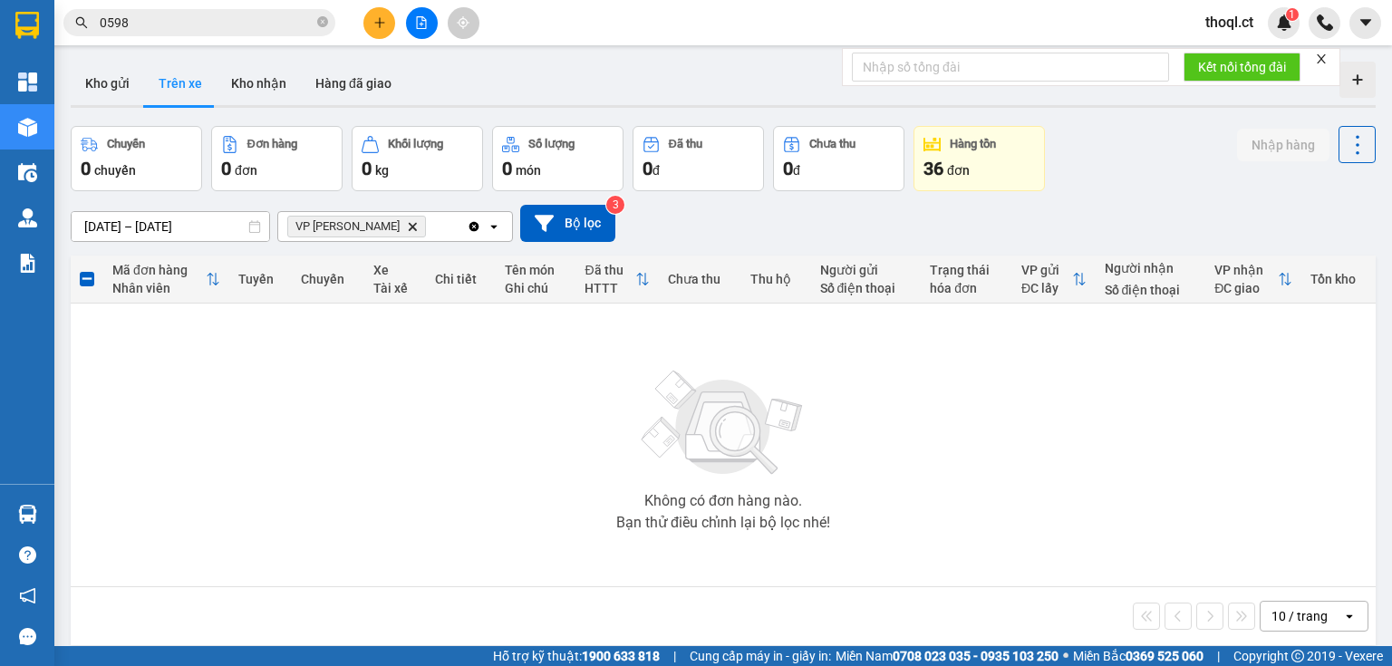
click at [169, 23] on input "0598" at bounding box center [207, 23] width 214 height 20
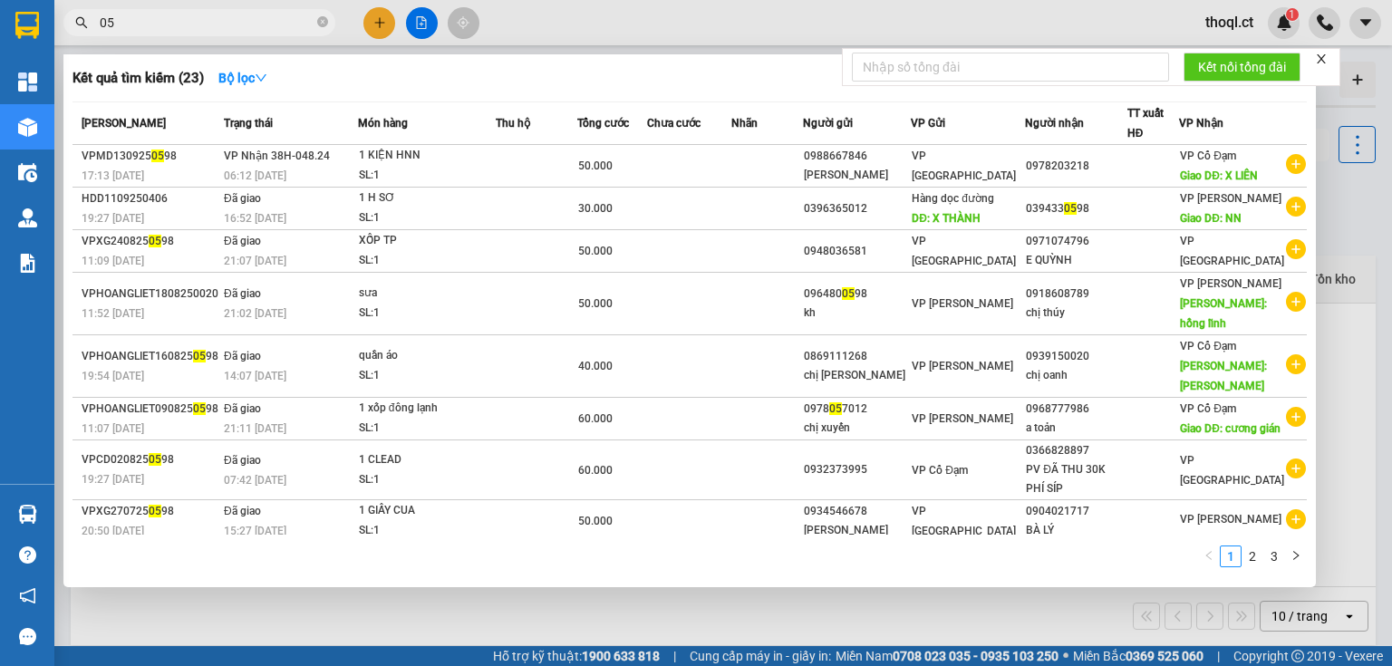
type input "0"
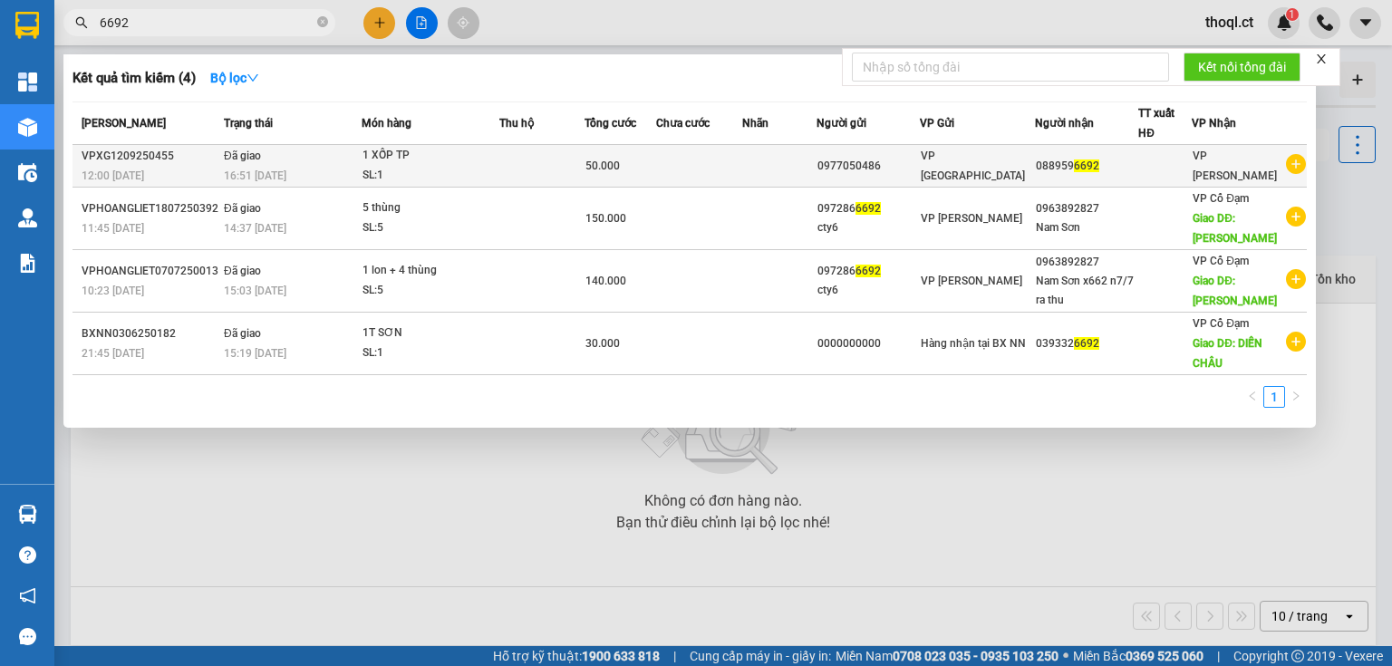
type input "6692"
click at [369, 156] on div "1 XỐP TP" at bounding box center [431, 156] width 136 height 20
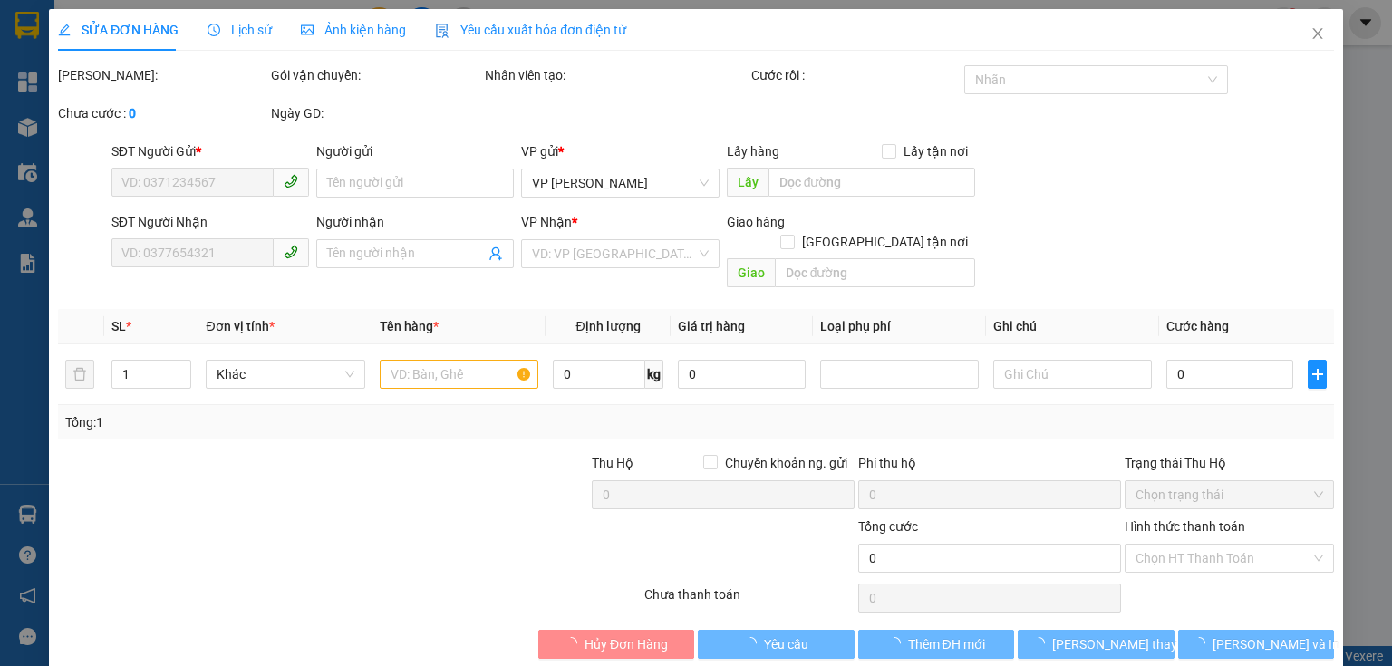
type input "0977050486"
type input "0889596692"
type input "50.000"
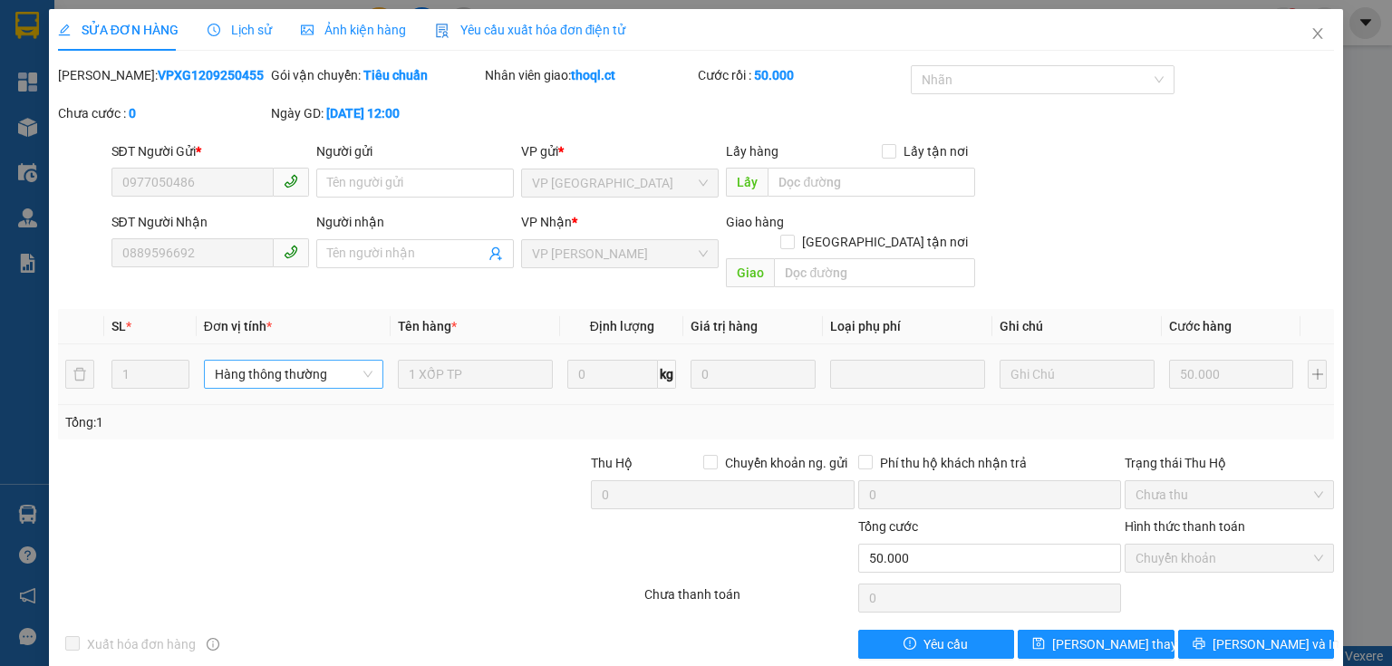
click at [348, 363] on span "Hàng thông thường" at bounding box center [294, 374] width 158 height 27
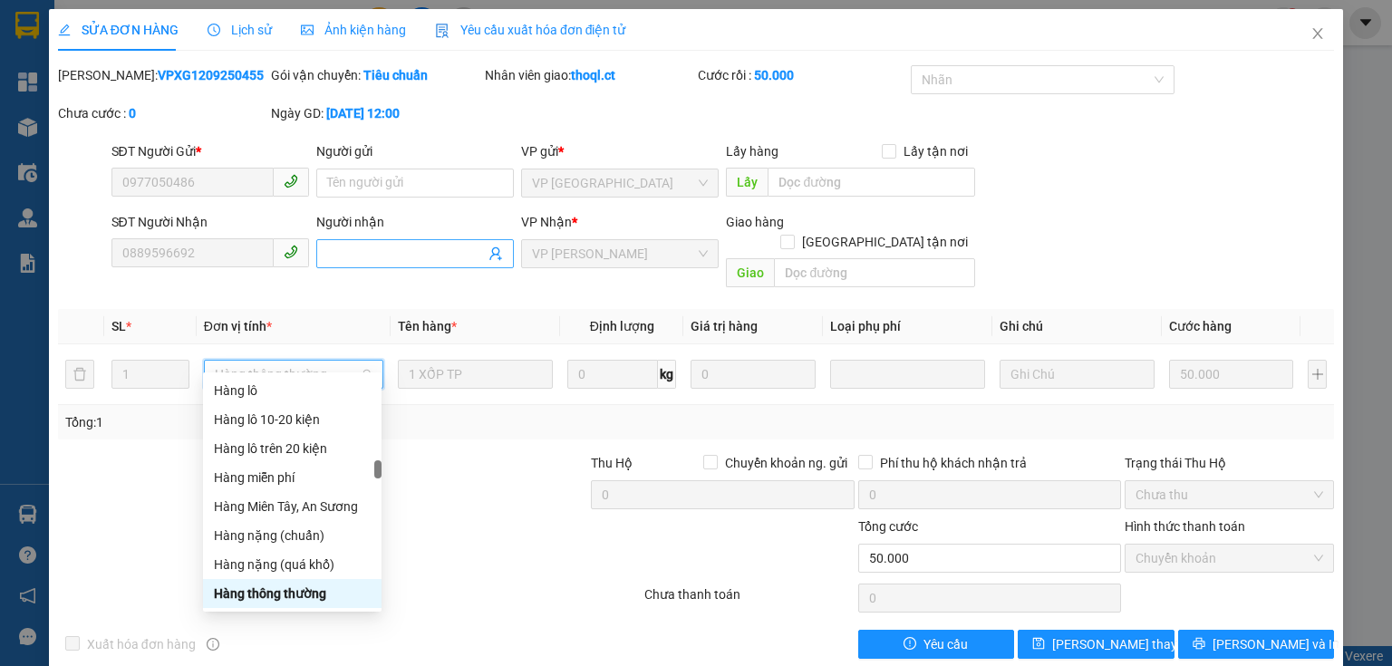
click at [403, 256] on input "Người nhận" at bounding box center [406, 254] width 158 height 20
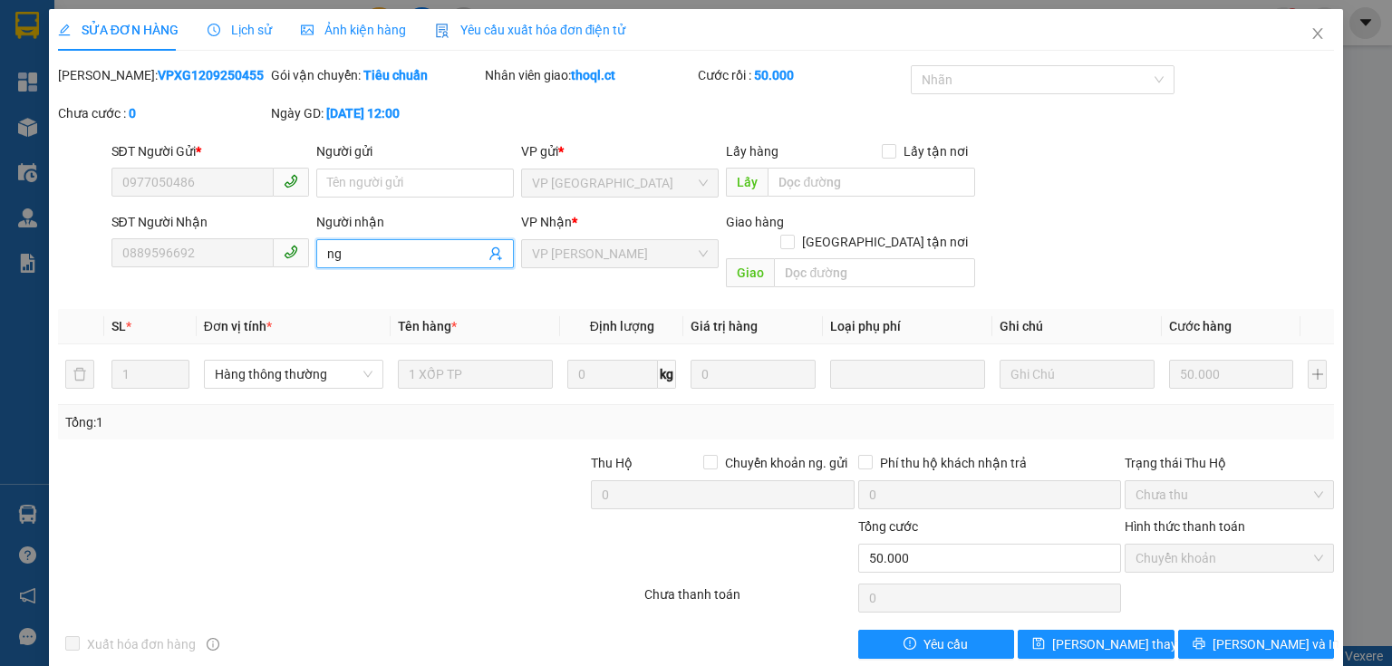
type input "n"
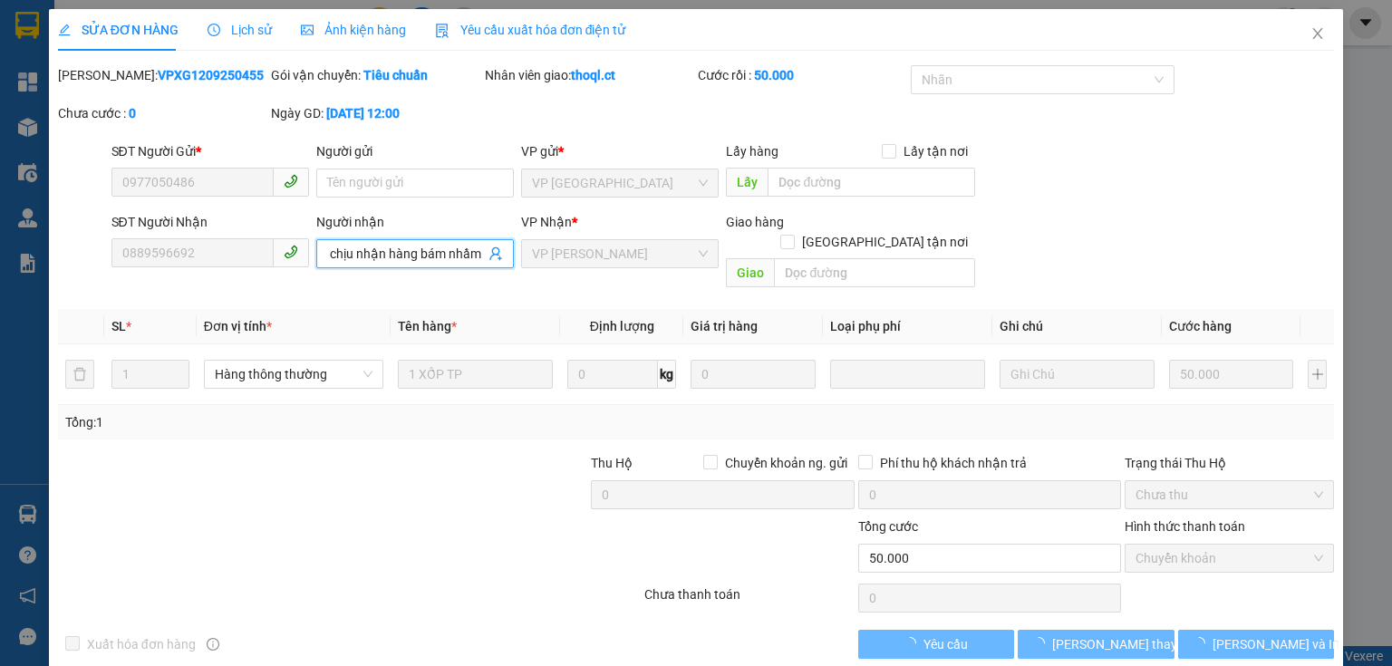
scroll to position [0, 17]
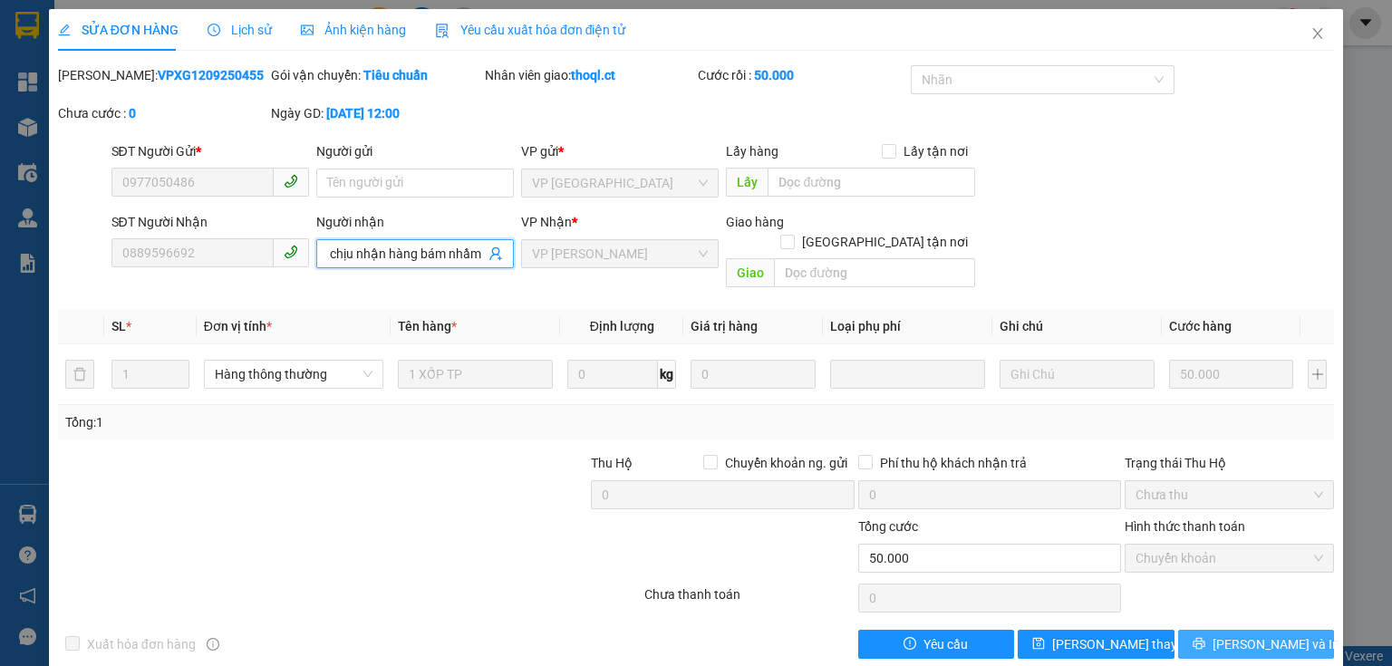
type input "ko chịu nhận hàng bám nhầm"
click at [1236, 634] on button "Lưu và In" at bounding box center [1256, 644] width 157 height 29
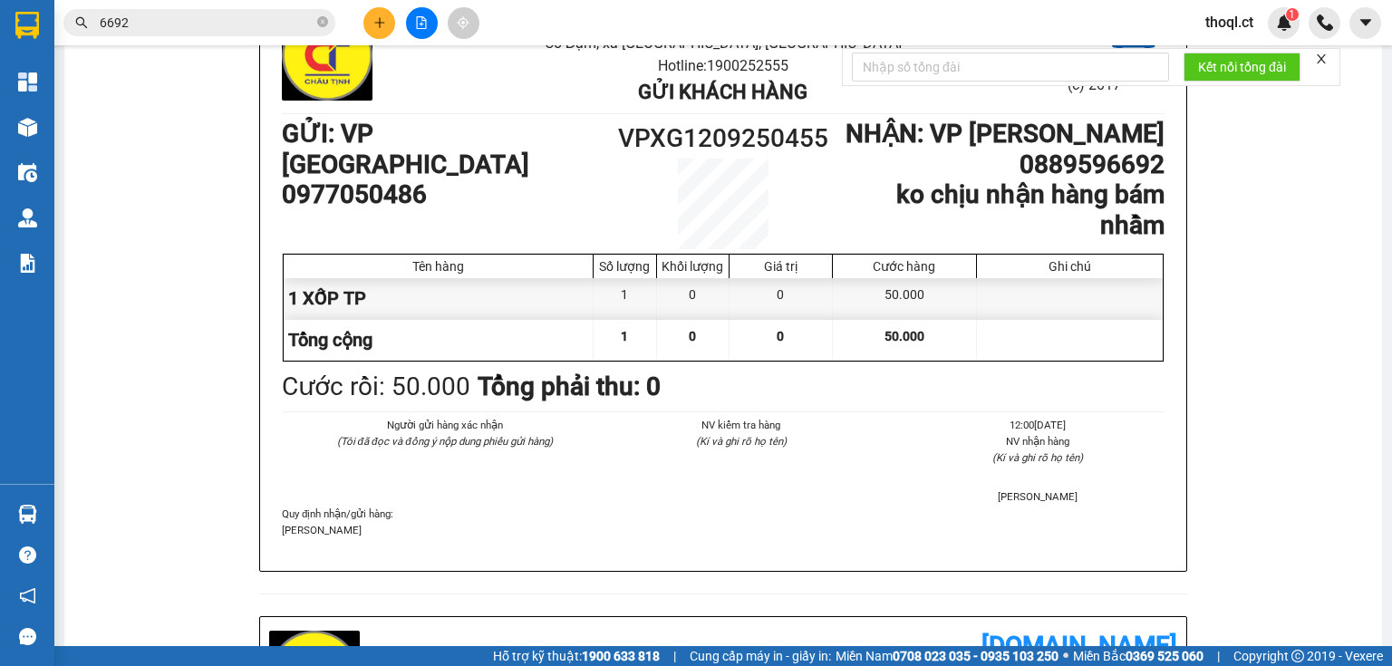
scroll to position [145, 0]
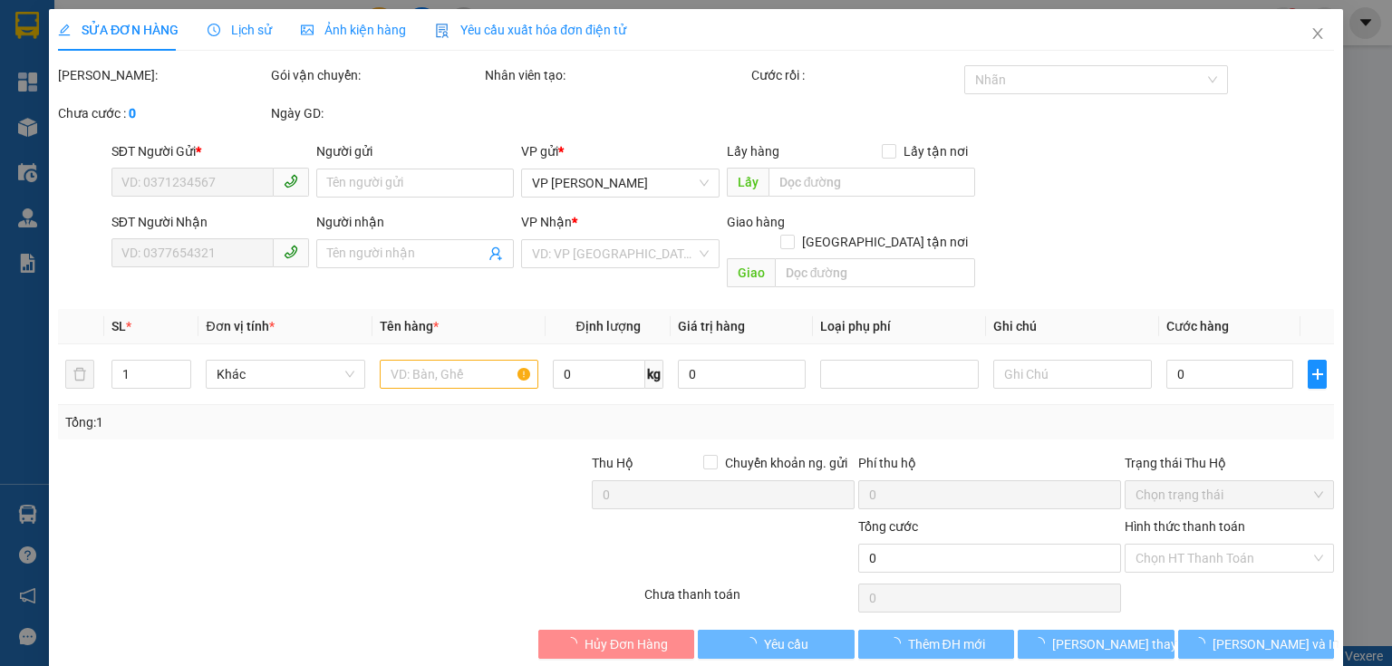
type input "0977050486"
type input "0889596692"
type input "ko chịu nhận hàng bám nhầm"
type input "50.000"
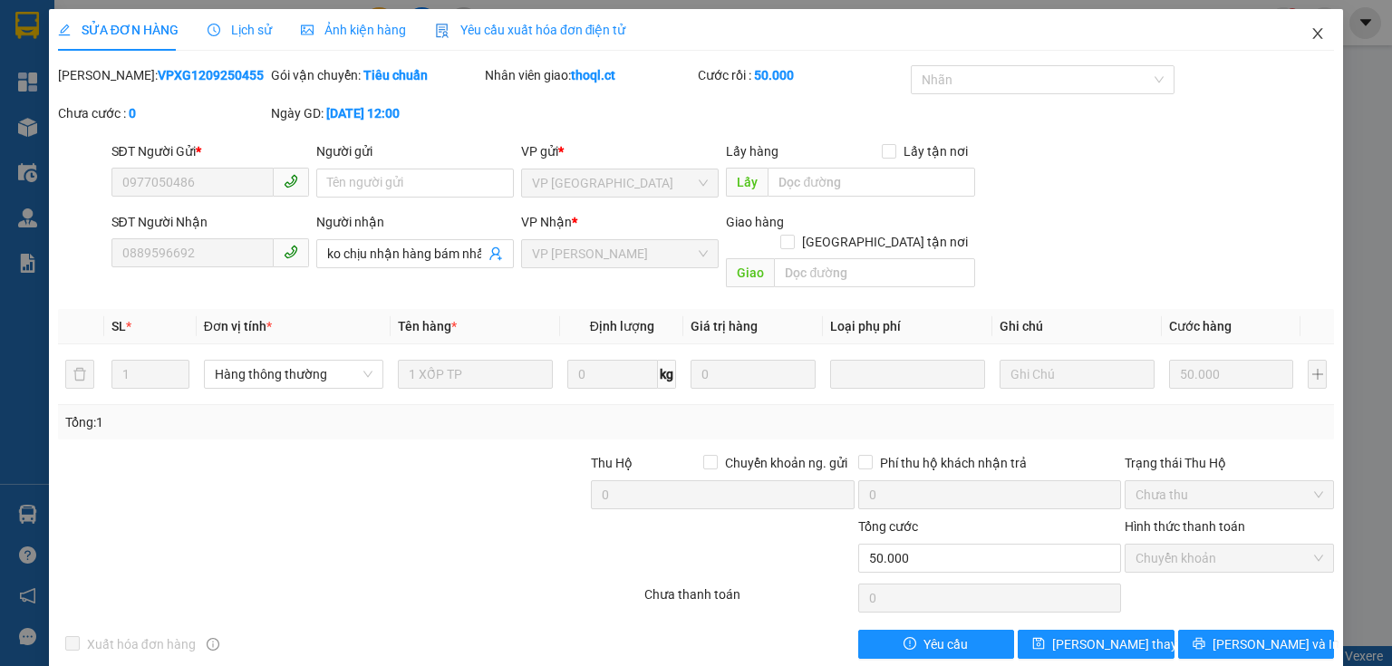
click at [1311, 36] on icon "close" at bounding box center [1318, 33] width 15 height 15
